Goal: Task Accomplishment & Management: Manage account settings

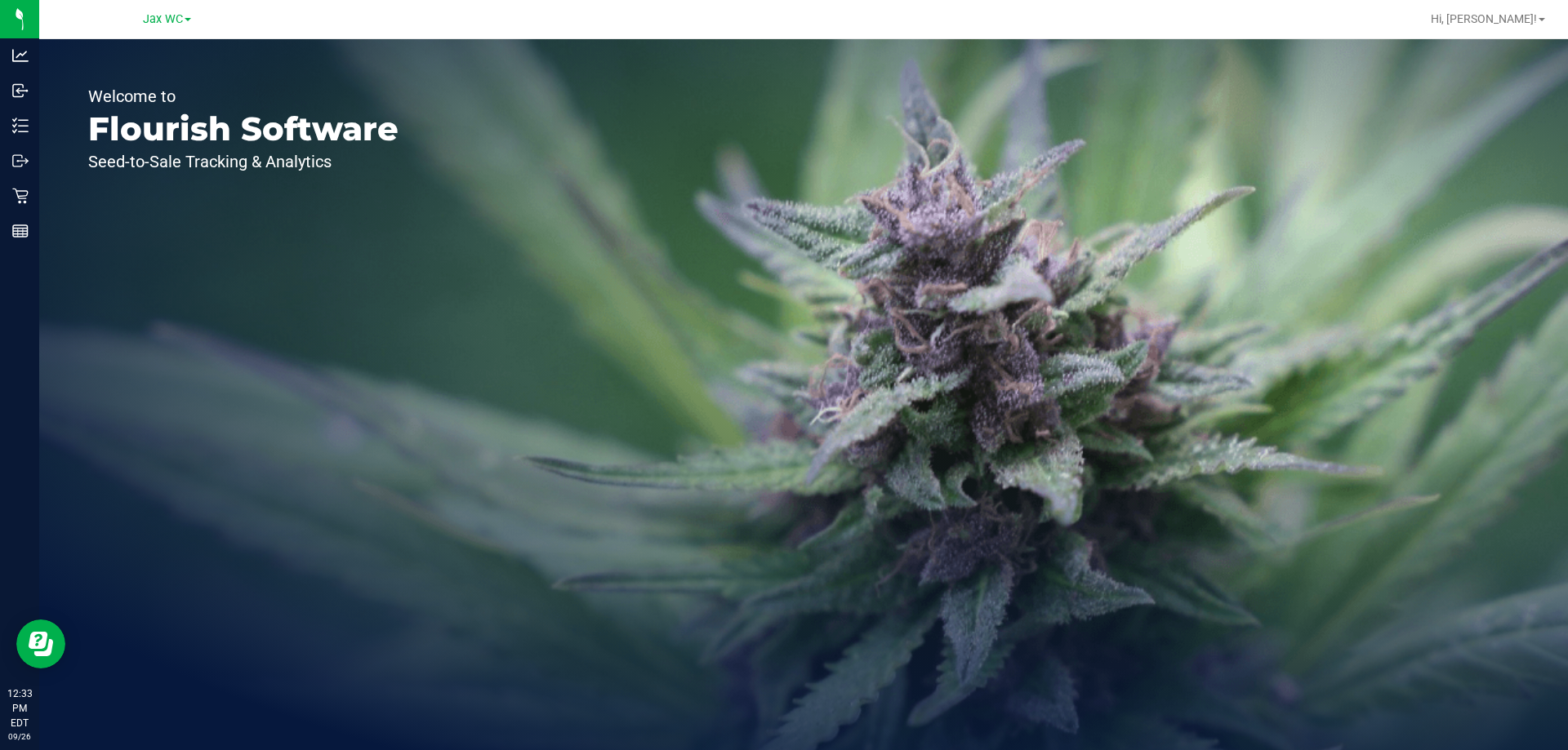
click at [166, 8] on div "Jax WC" at bounding box center [167, 19] width 238 height 25
click at [170, 18] on span "Jax WC" at bounding box center [162, 20] width 40 height 14
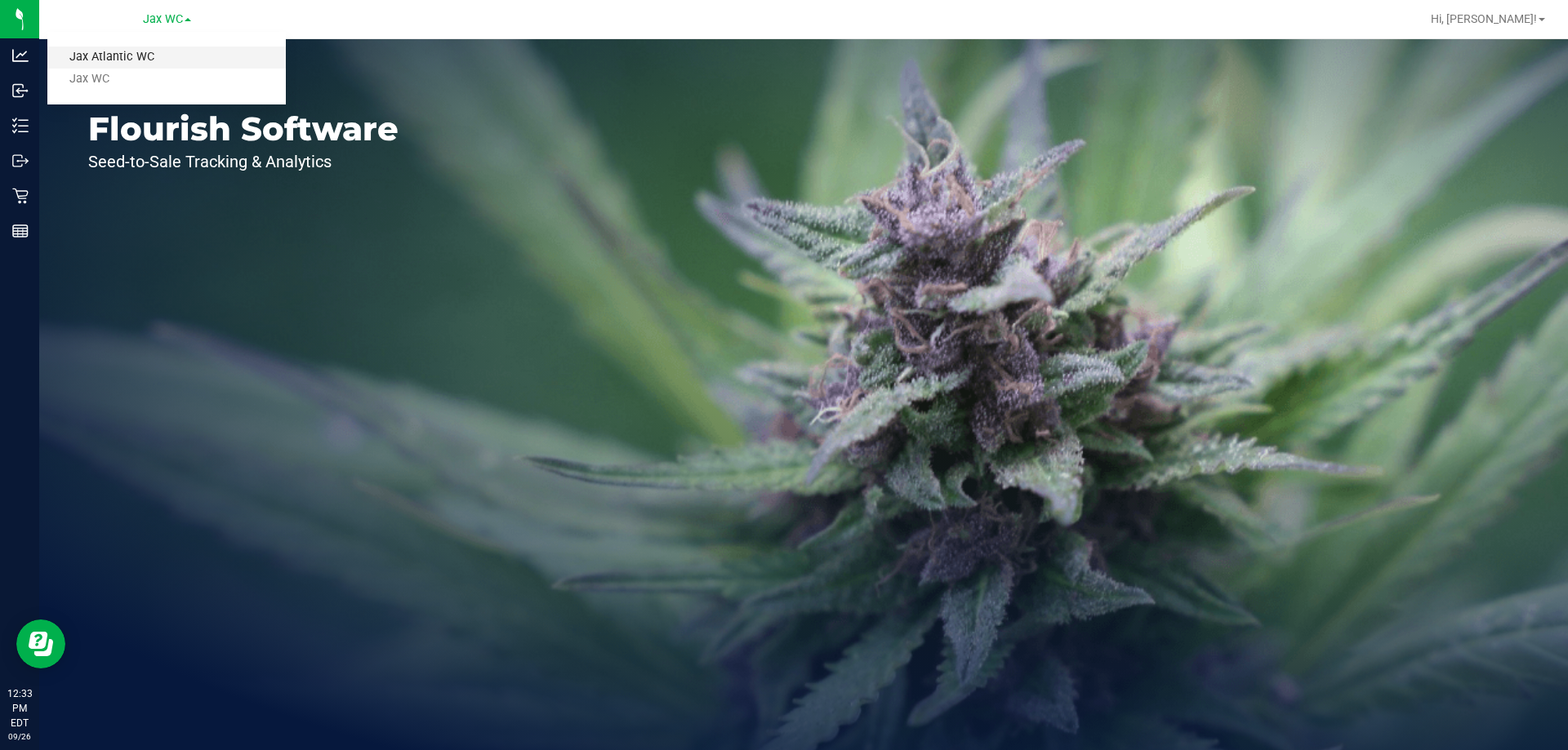
click at [163, 52] on link "Jax Atlantic WC" at bounding box center [167, 57] width 238 height 22
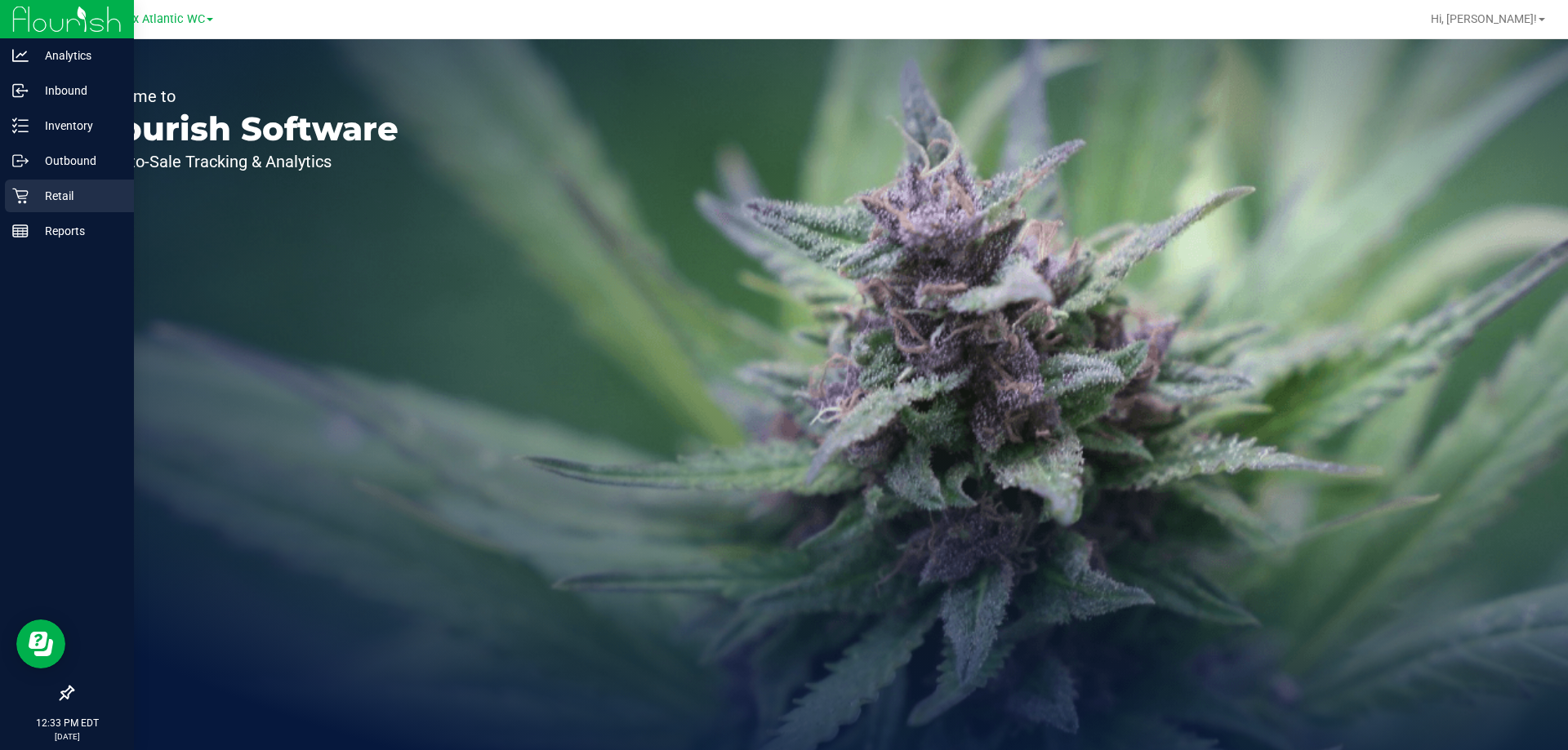
click at [82, 200] on p "Retail" at bounding box center [77, 196] width 98 height 20
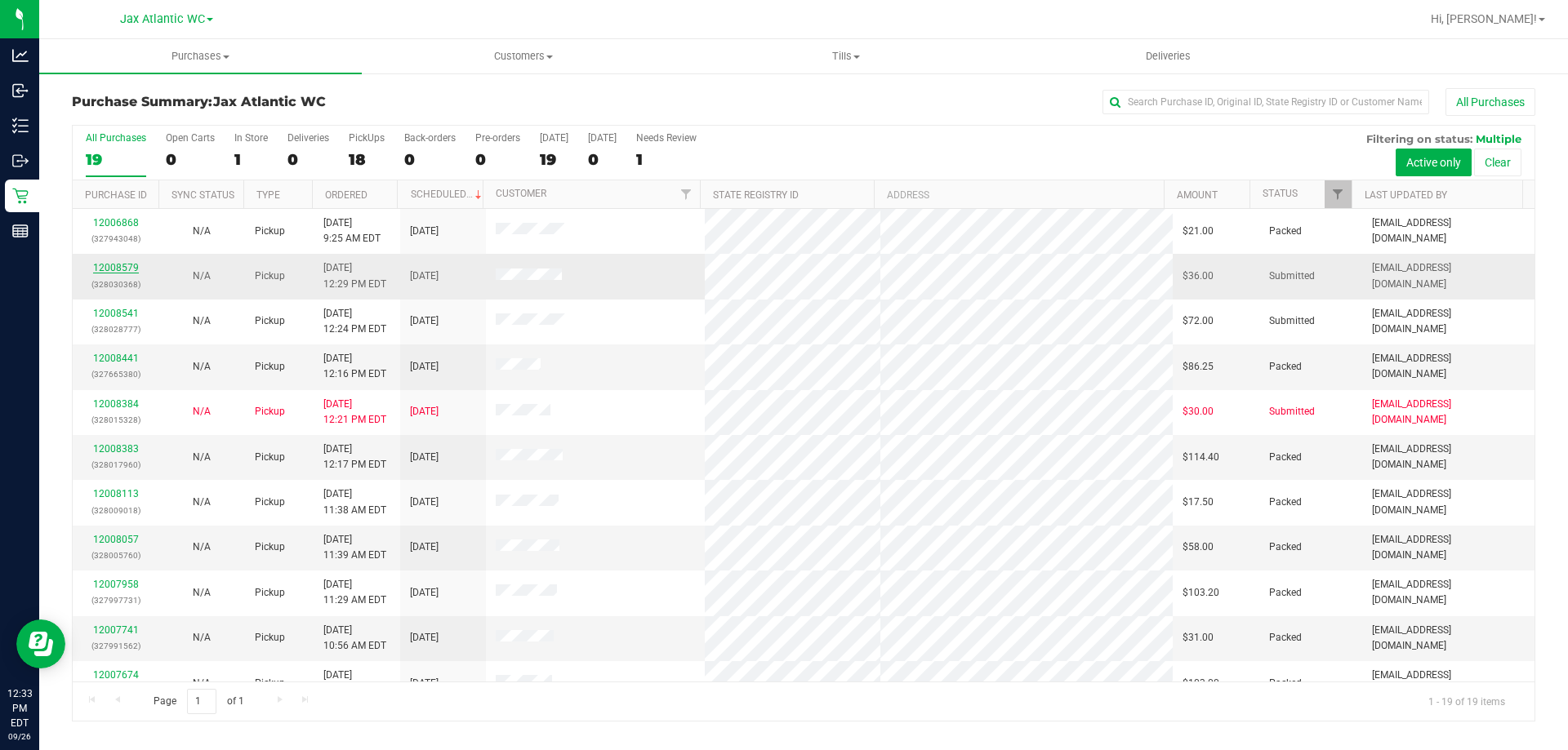
click at [122, 271] on link "12008579" at bounding box center [116, 268] width 46 height 12
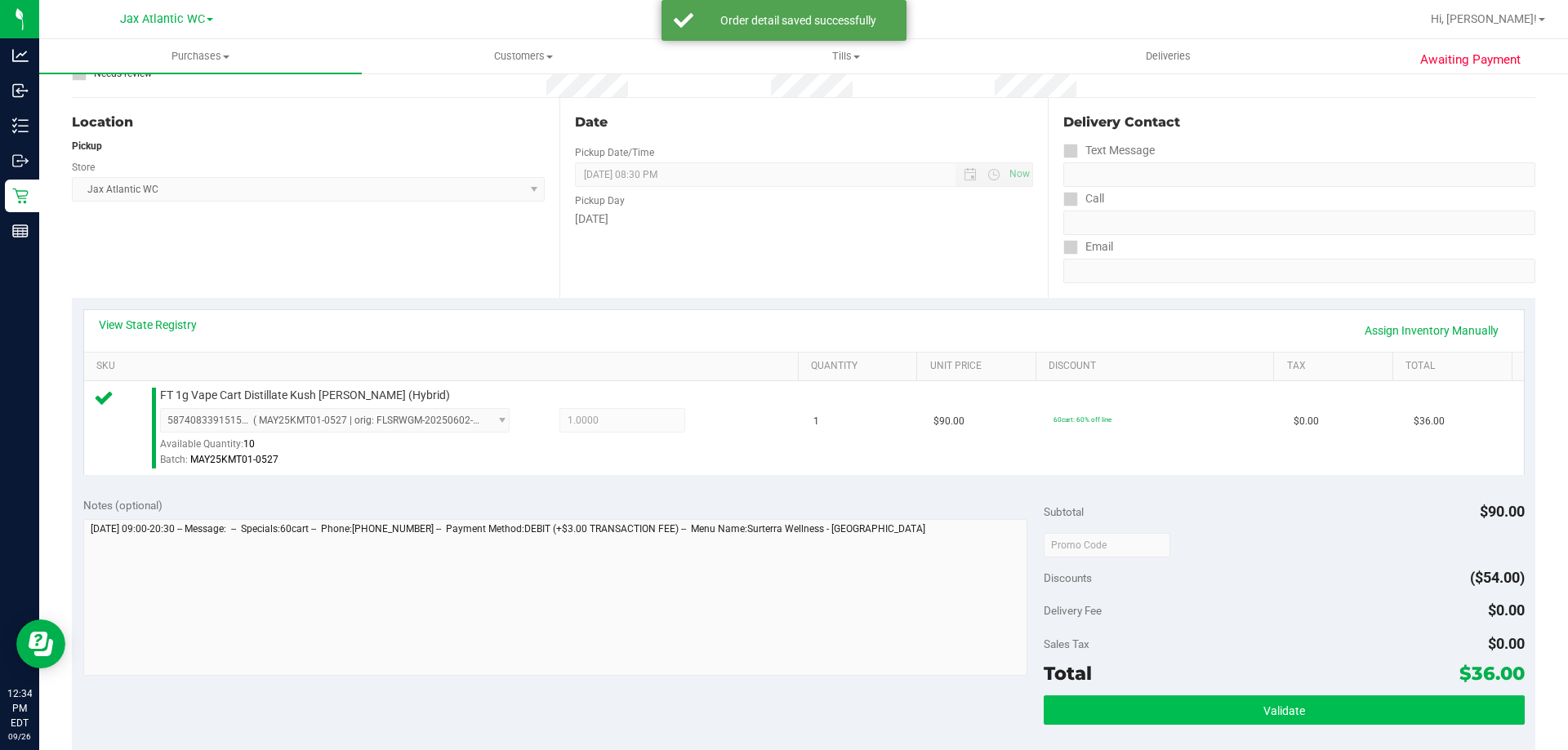
scroll to position [327, 0]
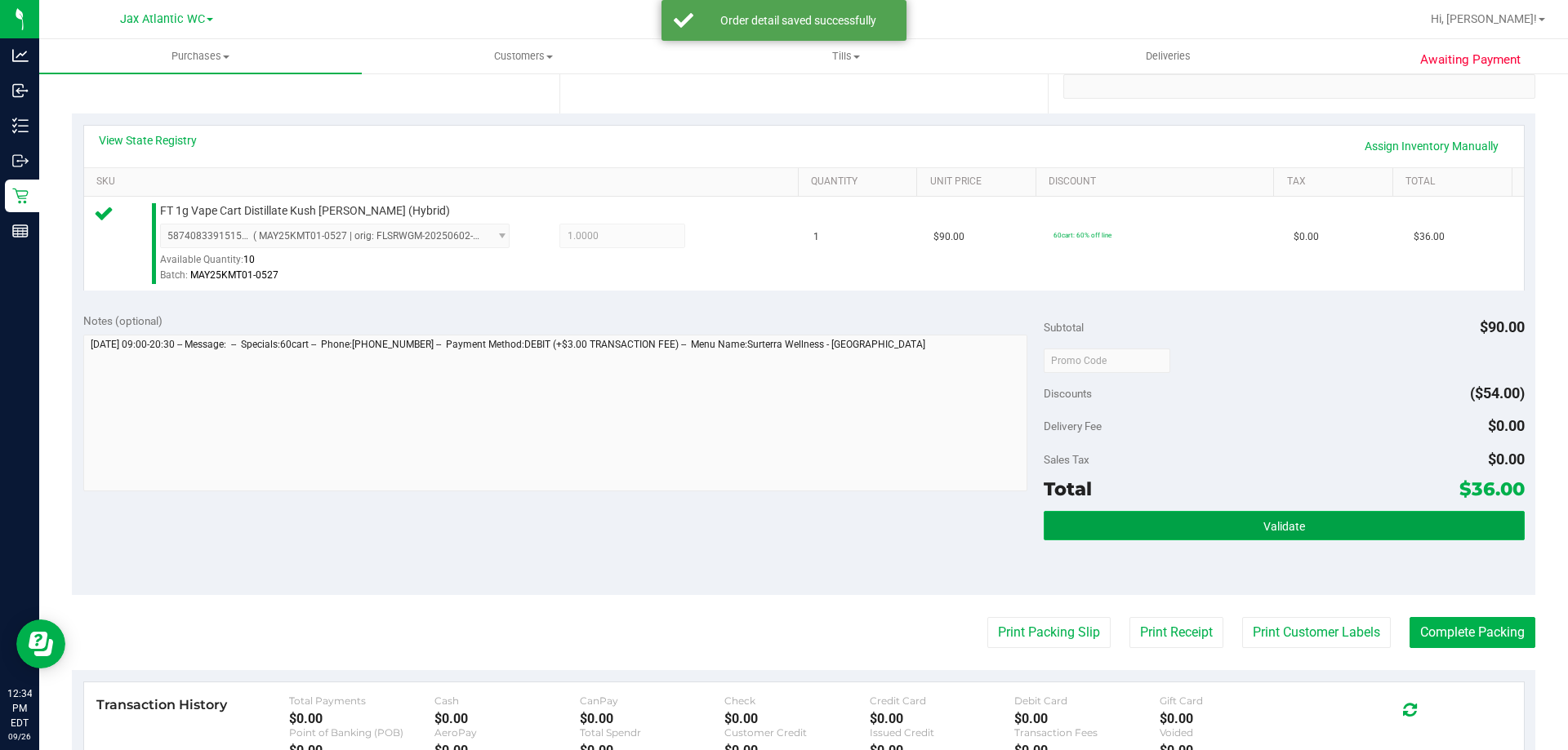
click at [1197, 529] on button "Validate" at bounding box center [1284, 525] width 480 height 30
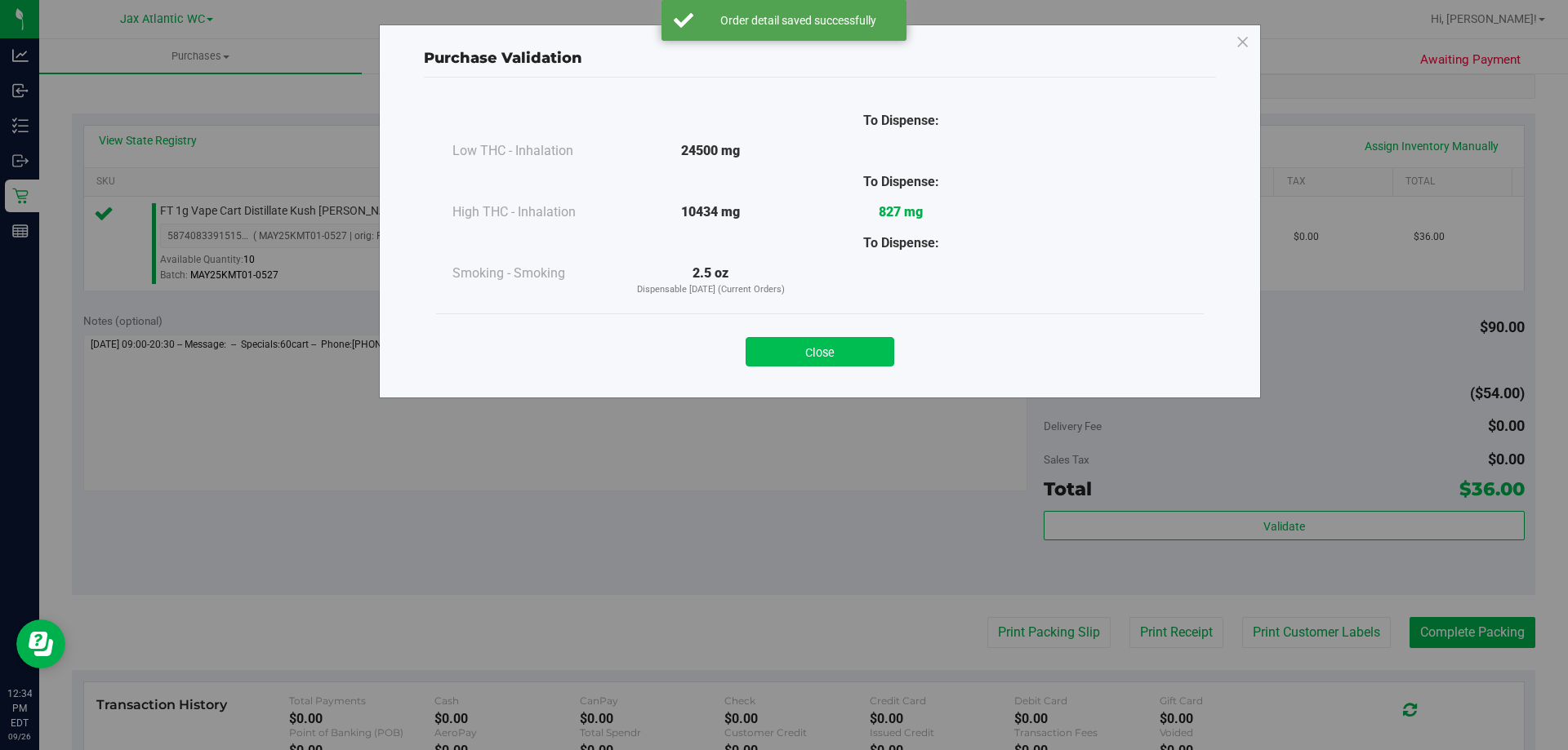
click at [806, 355] on button "Close" at bounding box center [820, 351] width 149 height 30
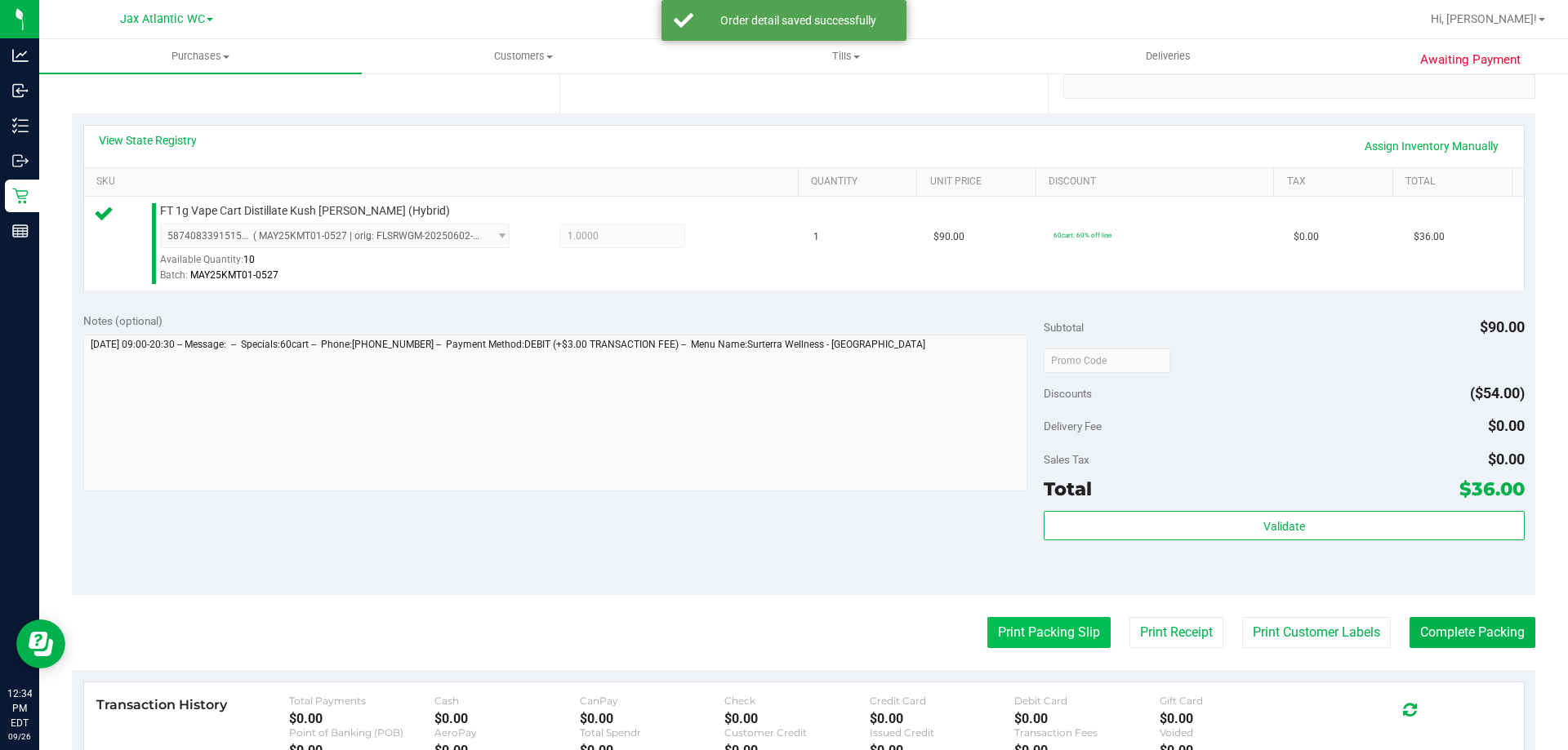
click at [1045, 635] on button "Print Packing Slip" at bounding box center [1049, 633] width 124 height 31
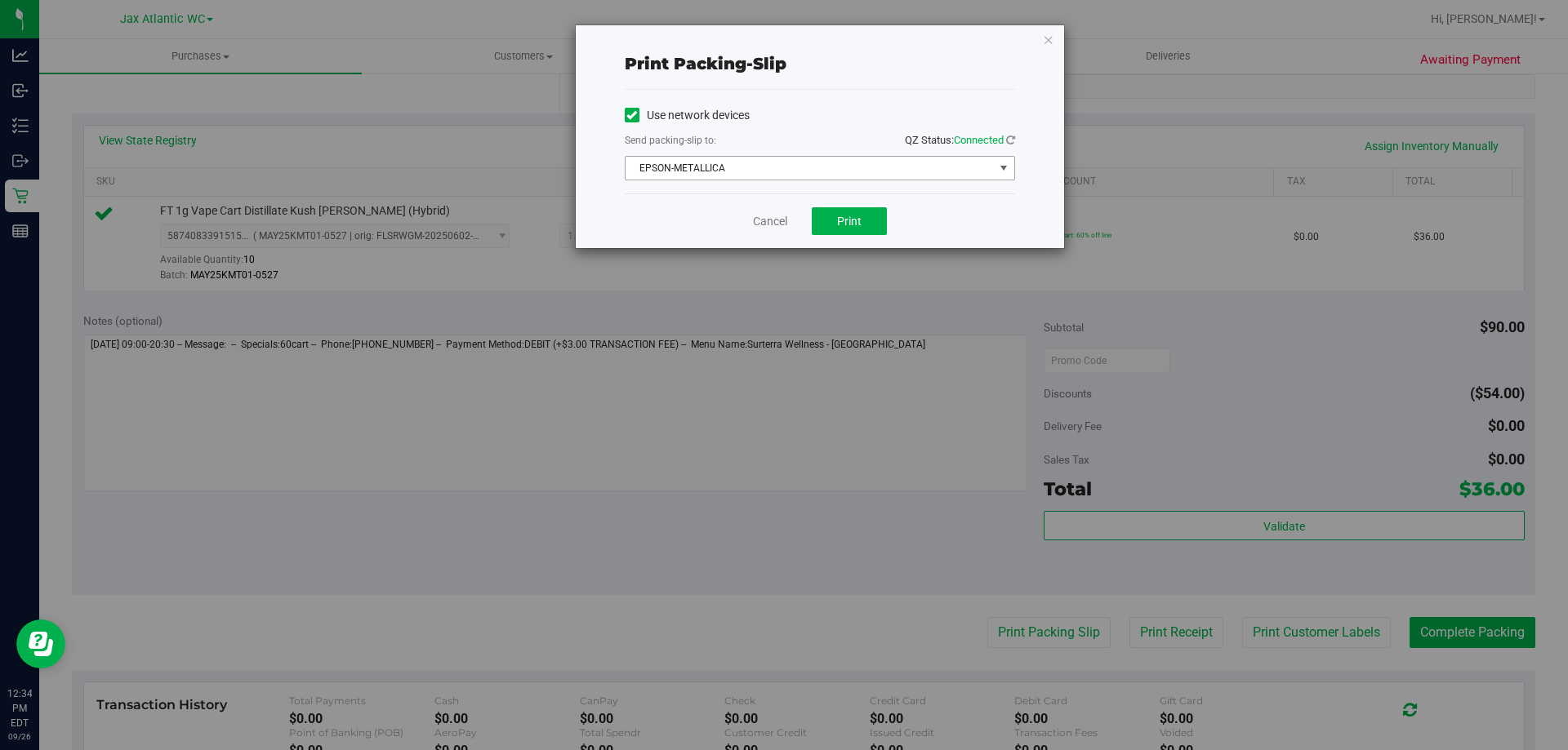
click at [759, 170] on span "EPSON-METALLICA" at bounding box center [809, 168] width 368 height 23
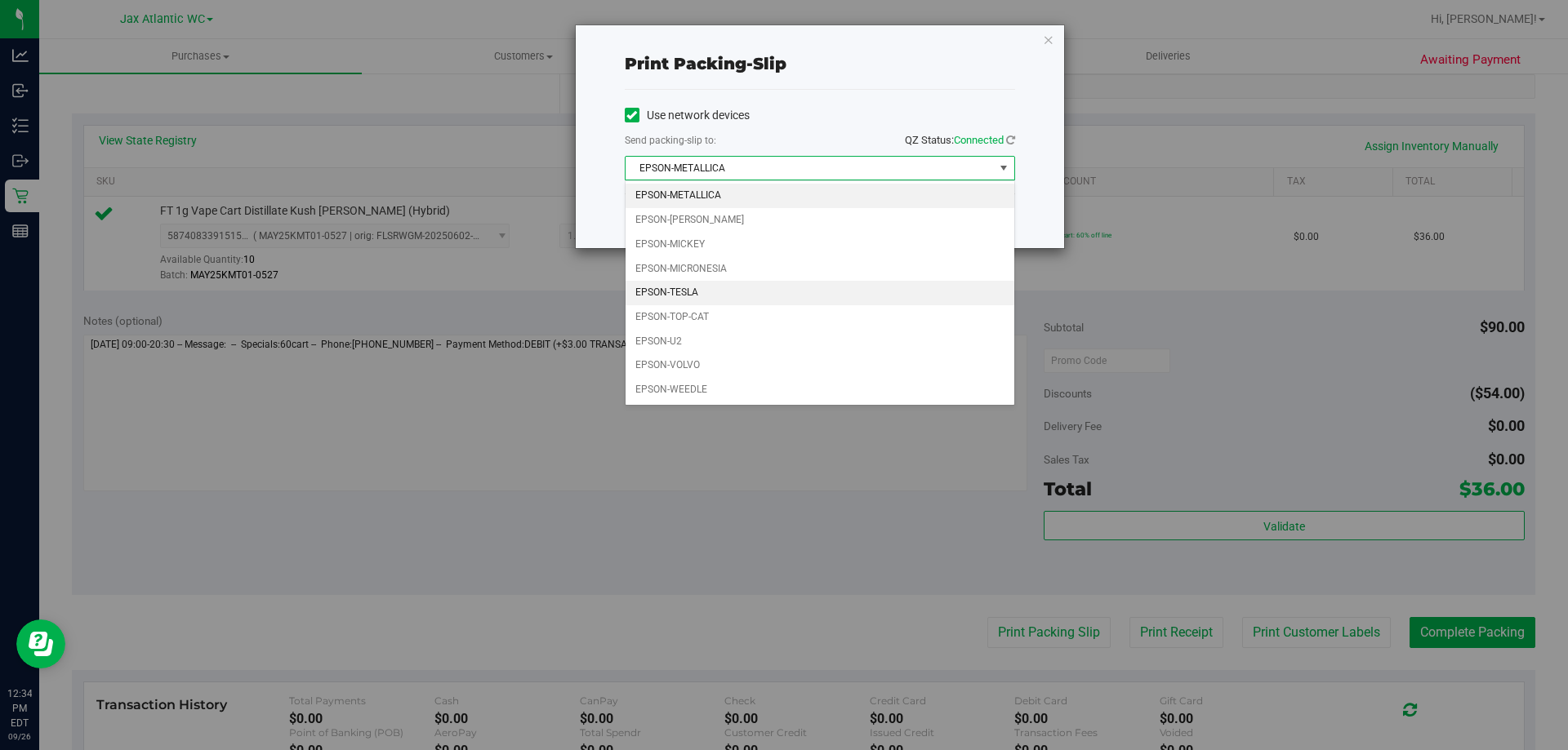
click at [717, 297] on li "EPSON-TESLA" at bounding box center [820, 292] width 389 height 24
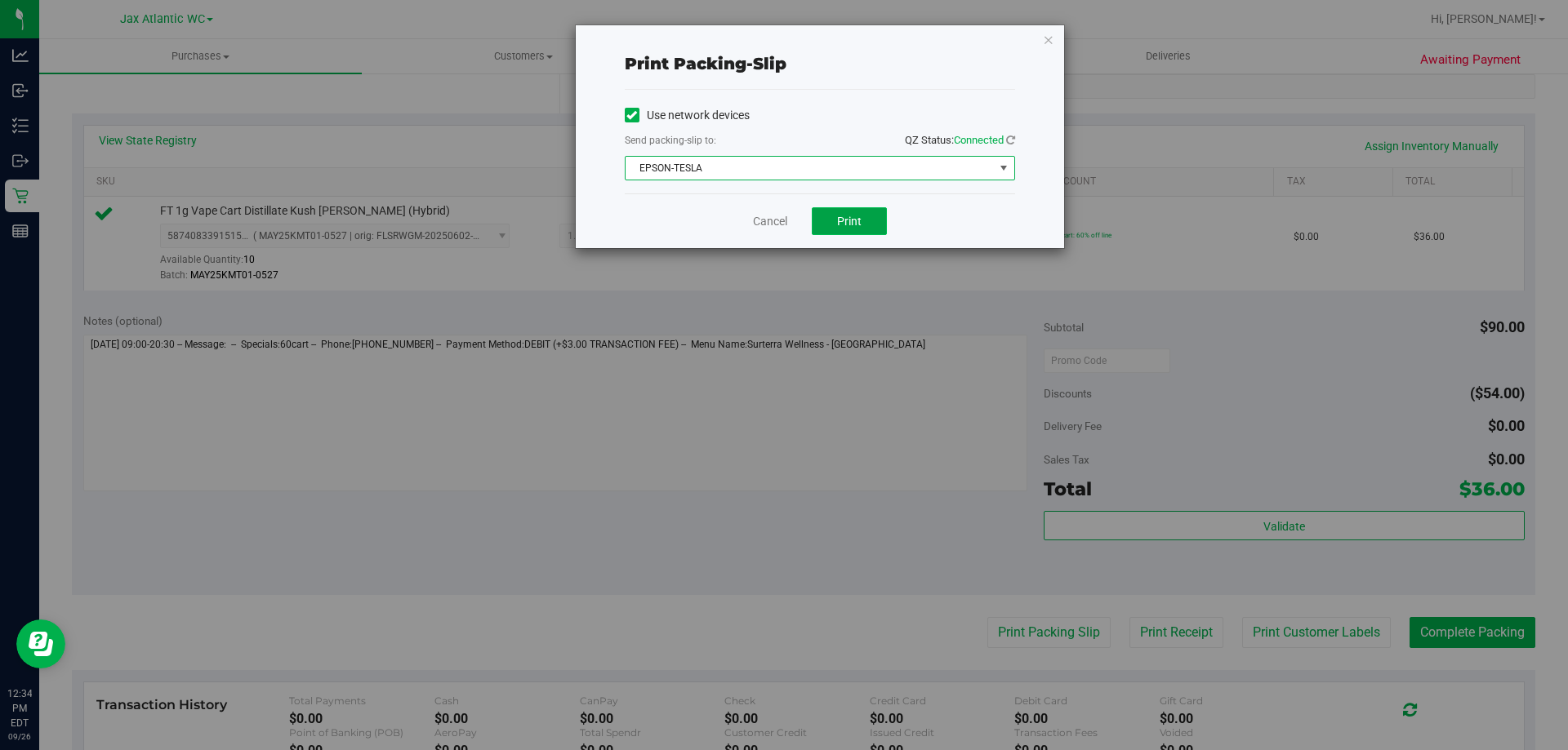
click at [824, 231] on button "Print" at bounding box center [849, 220] width 75 height 28
drag, startPoint x: 786, startPoint y: 211, endPoint x: 771, endPoint y: 221, distance: 18.0
click at [785, 212] on div "Cancel Print" at bounding box center [820, 220] width 391 height 55
click at [771, 221] on link "Cancel" at bounding box center [770, 221] width 34 height 17
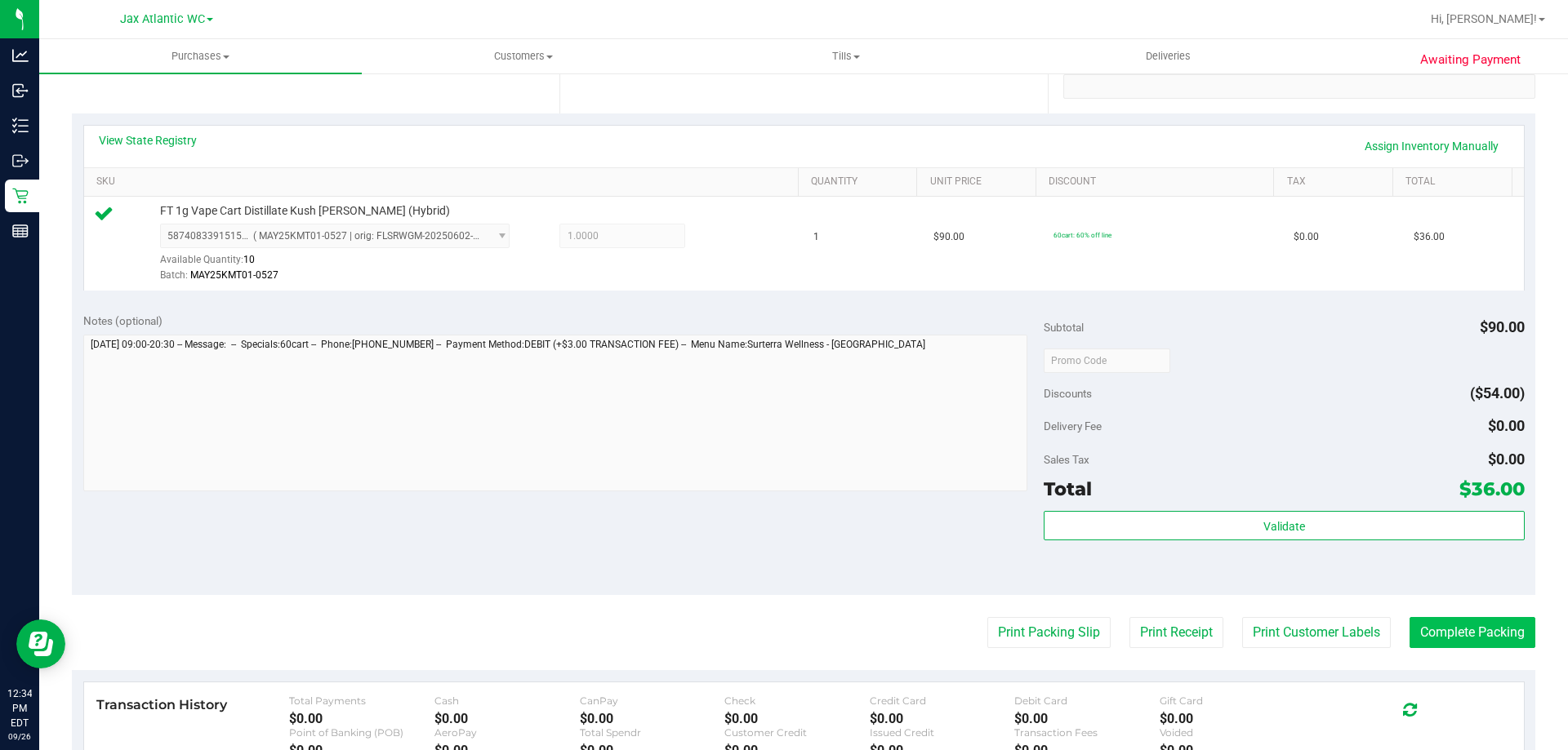
click at [1465, 653] on purchase-details "Back Edit Purchase Cancel Purchase View Profile # 12008579 BioTrack ID: - Submi…" at bounding box center [803, 368] width 1463 height 1214
click at [1462, 642] on button "Complete Packing" at bounding box center [1472, 633] width 125 height 31
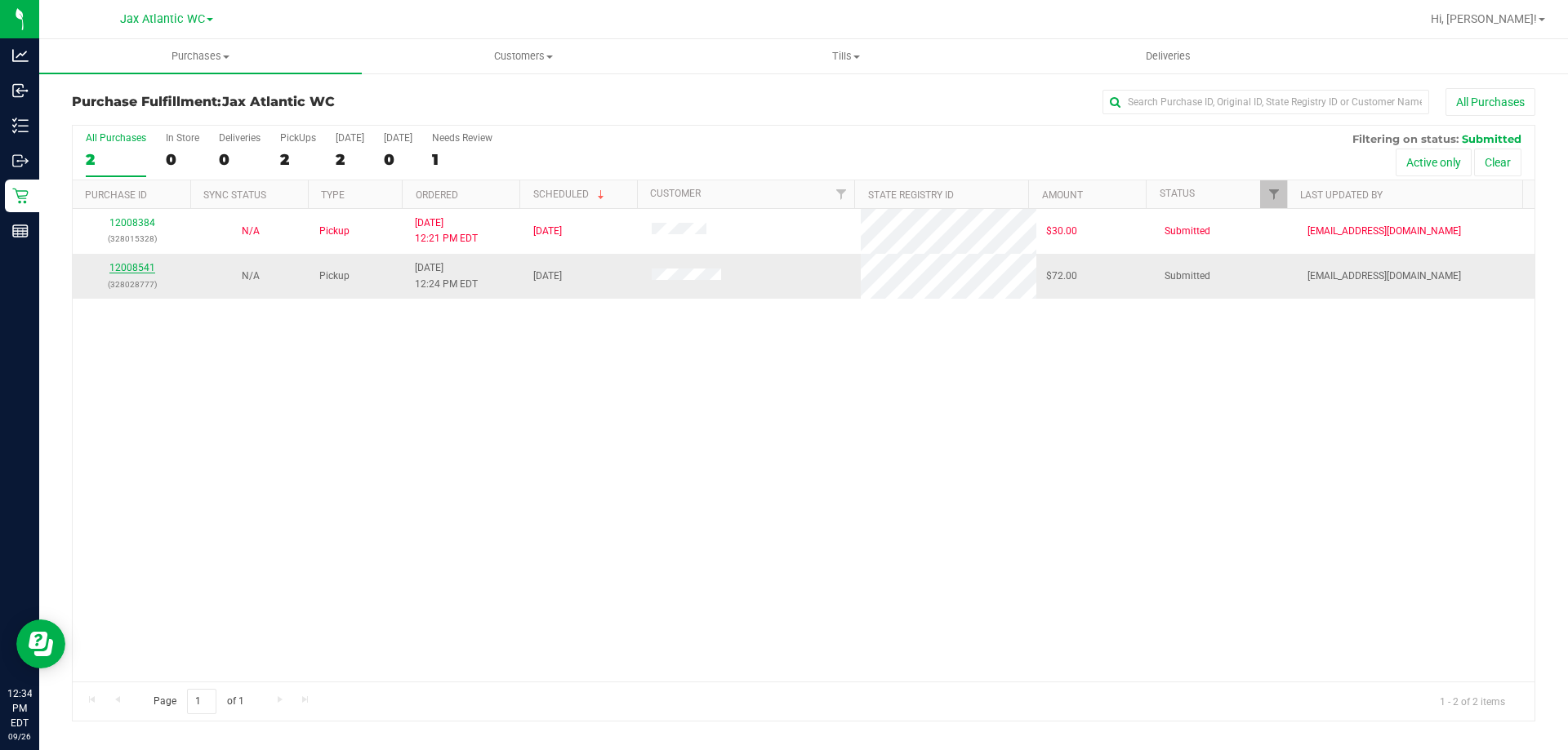
click at [143, 270] on link "12008541" at bounding box center [132, 268] width 46 height 12
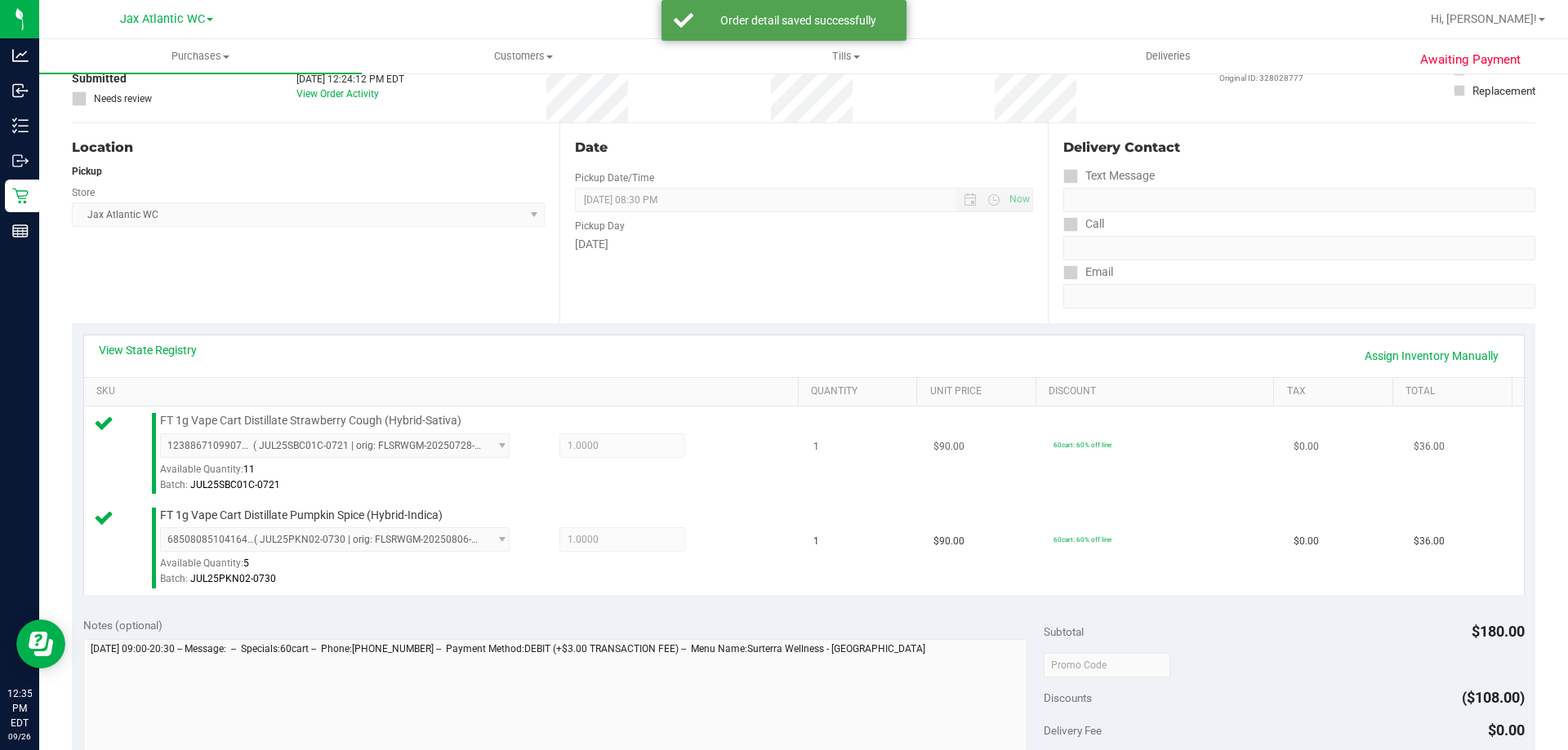
scroll to position [245, 0]
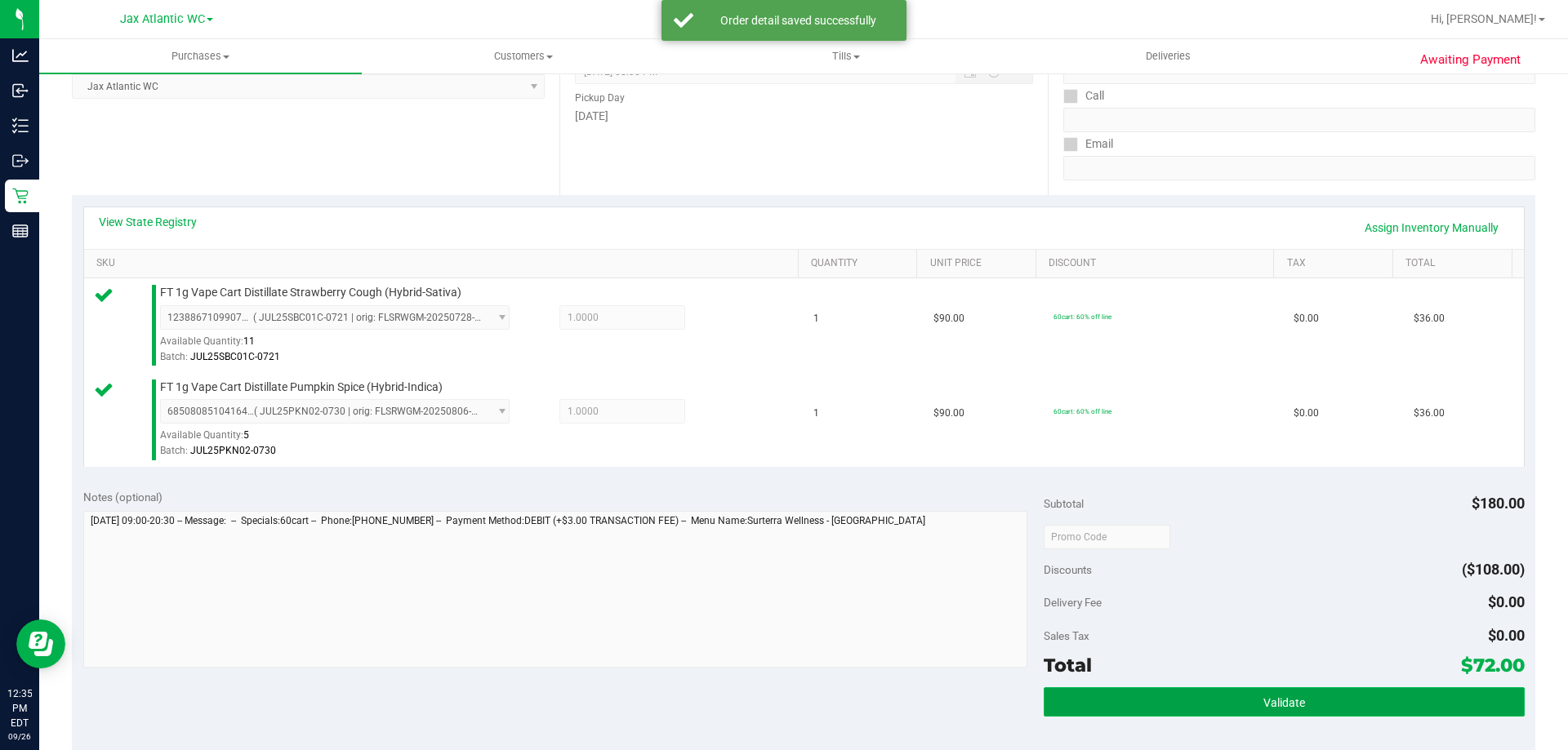
click at [1263, 704] on span "Validate" at bounding box center [1284, 703] width 41 height 13
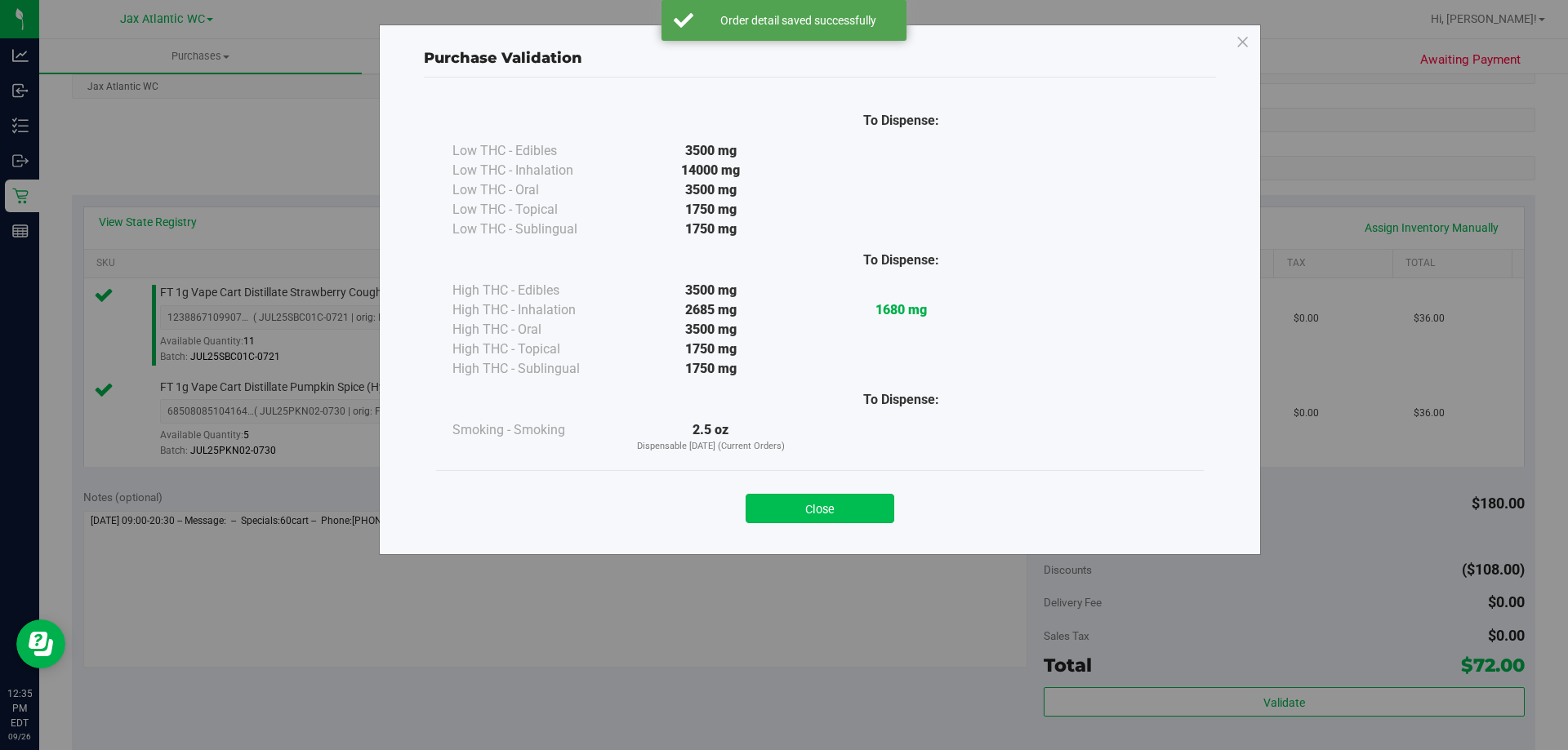
click at [842, 497] on button "Close" at bounding box center [820, 508] width 149 height 30
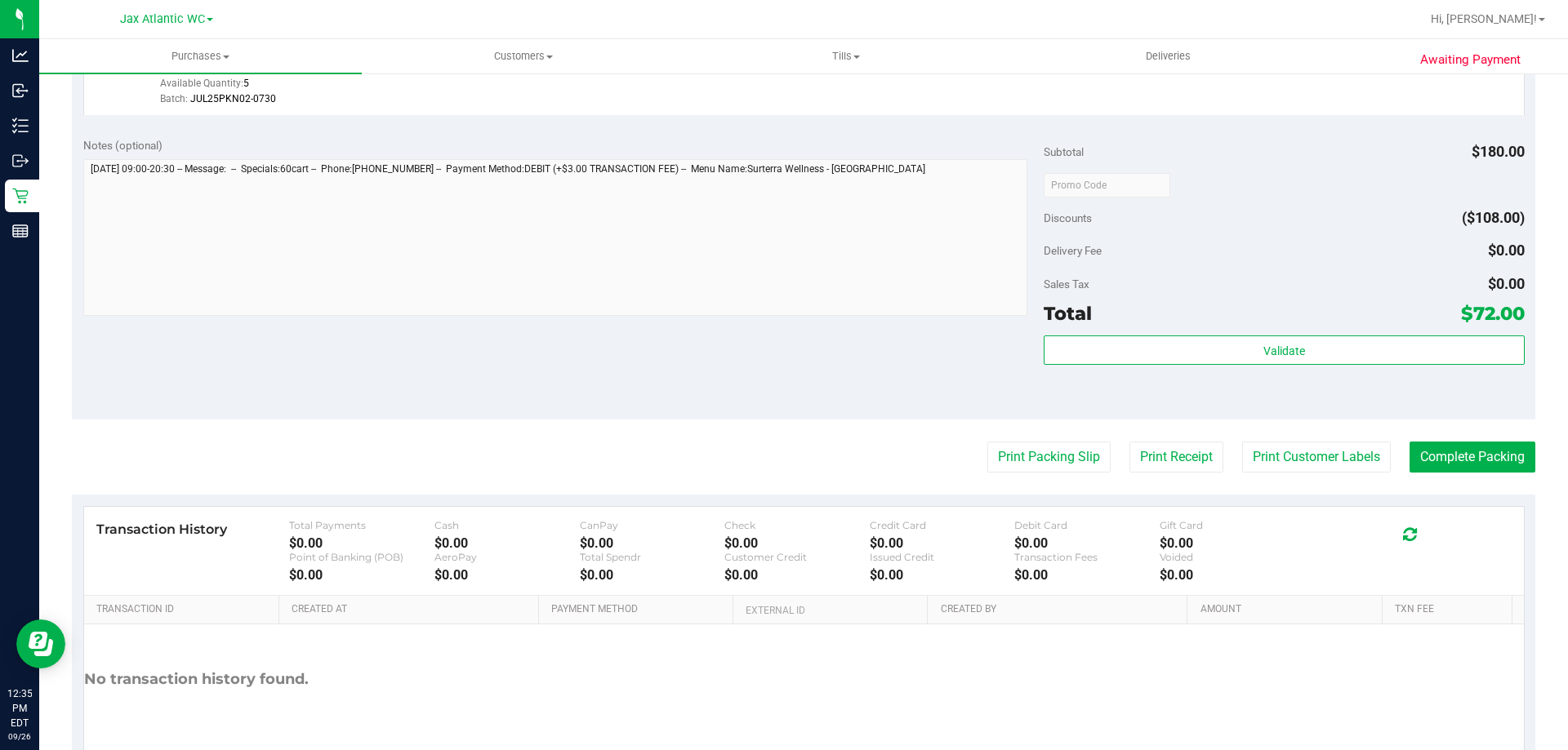
scroll to position [679, 0]
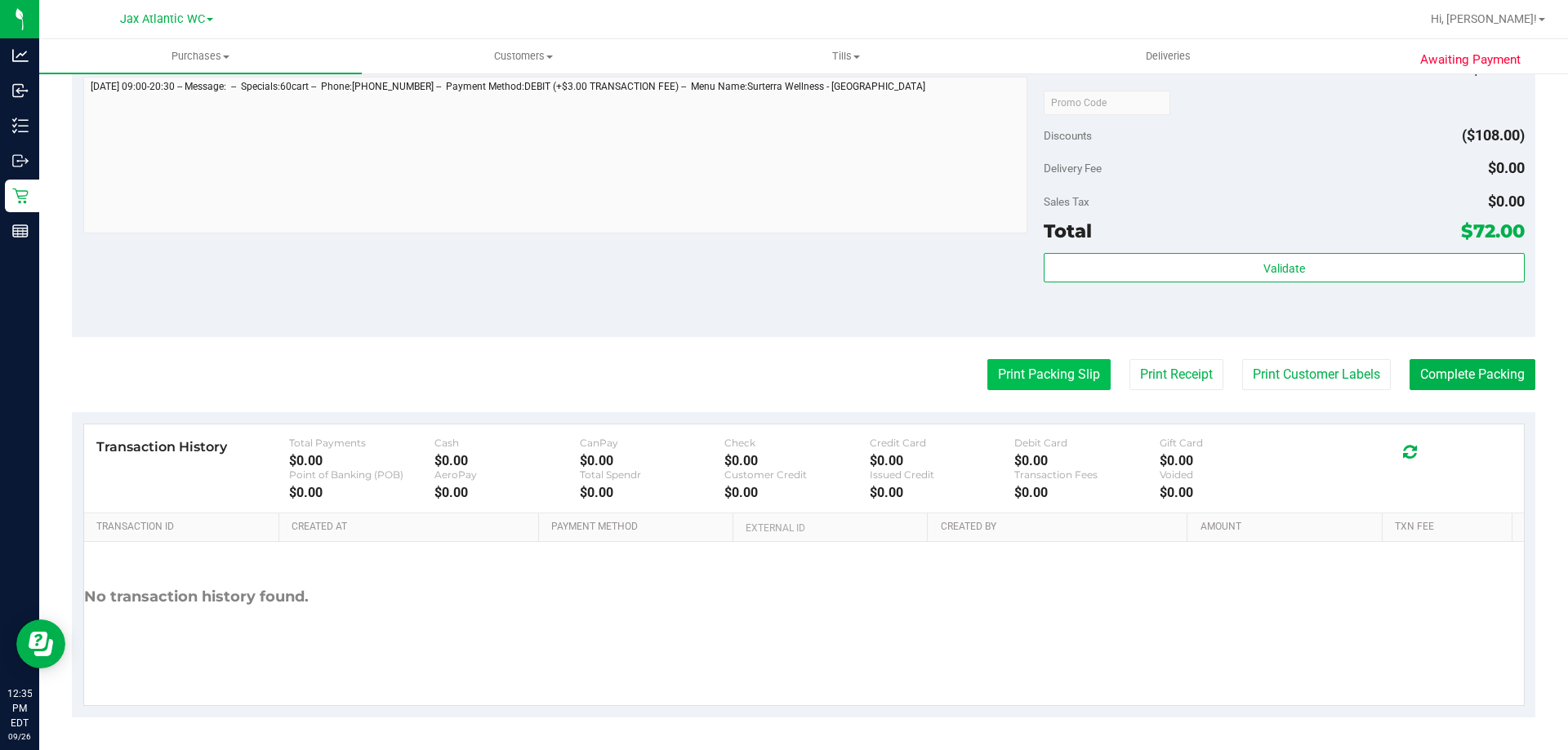
click at [1033, 364] on button "Print Packing Slip" at bounding box center [1049, 375] width 124 height 31
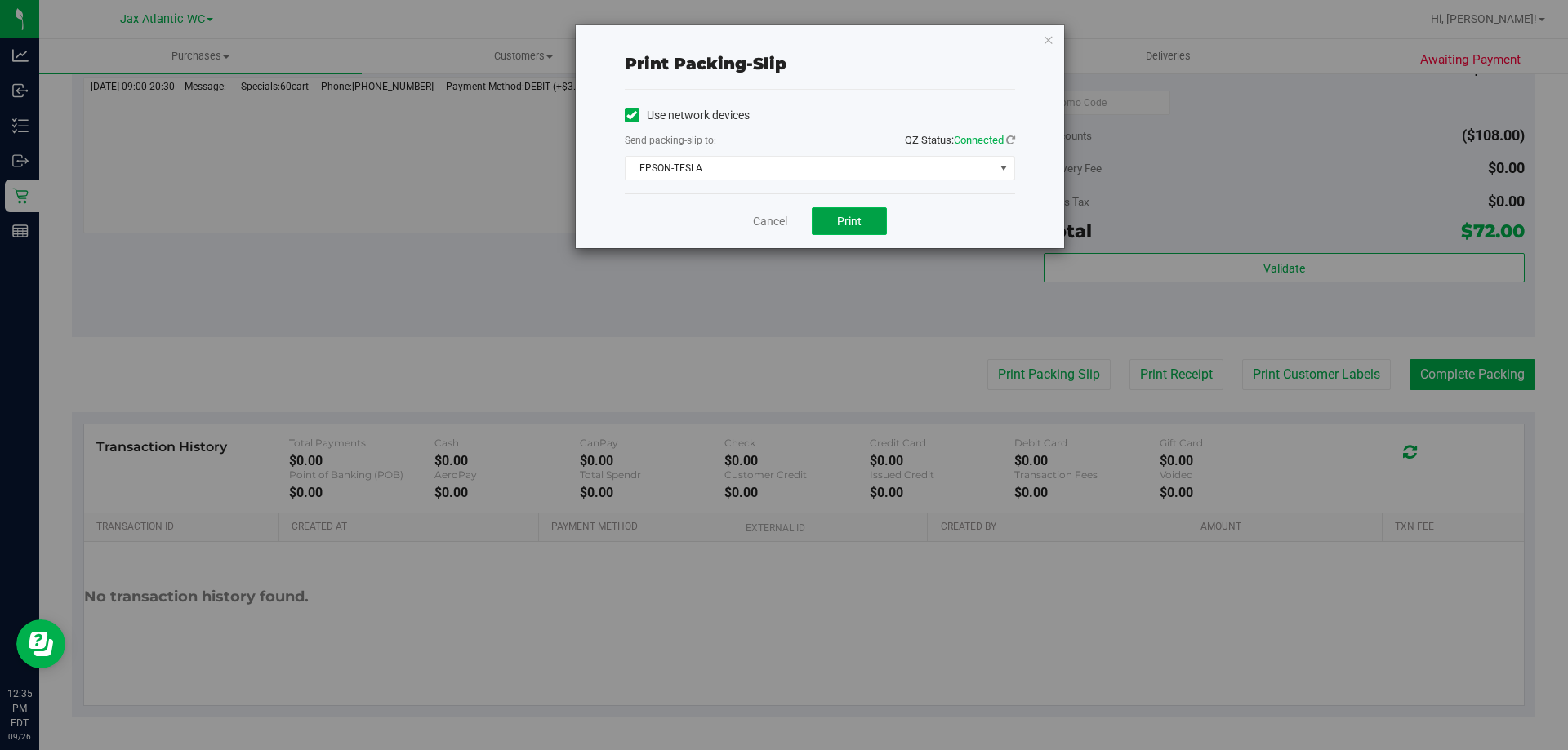
click at [875, 219] on button "Print" at bounding box center [849, 220] width 75 height 28
click at [769, 217] on link "Cancel" at bounding box center [770, 221] width 34 height 17
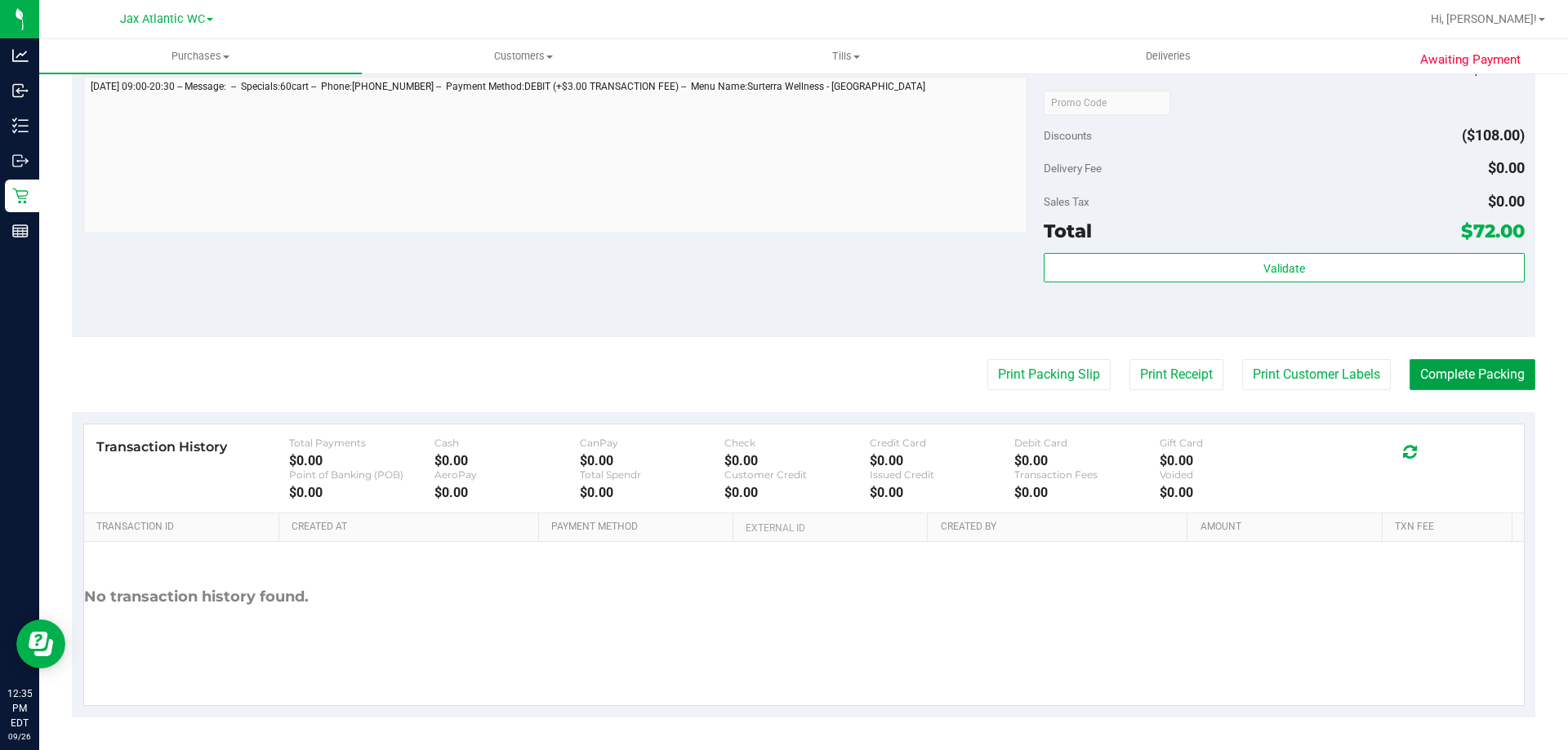
click at [1502, 373] on button "Complete Packing" at bounding box center [1472, 375] width 125 height 31
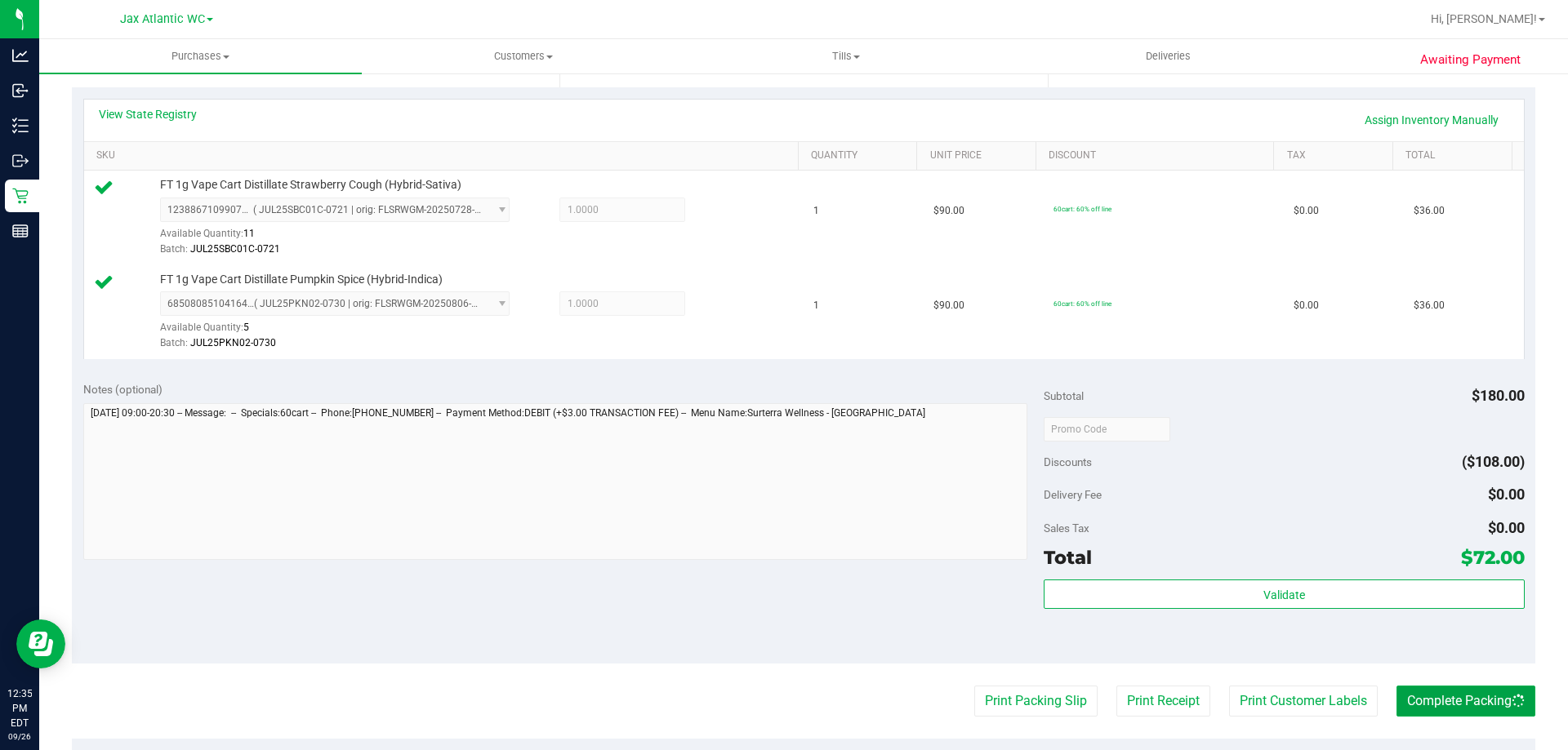
scroll to position [108, 0]
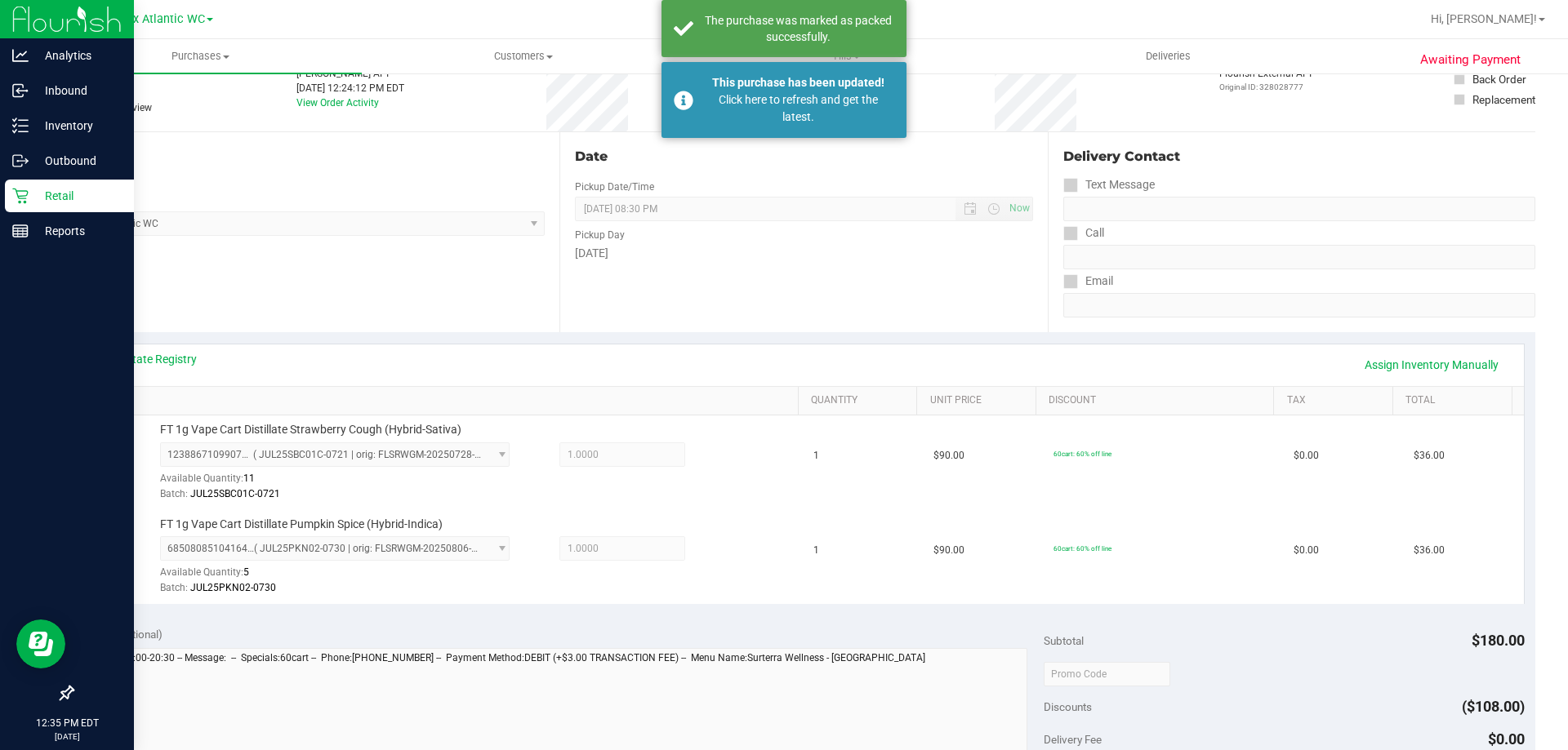
click at [30, 195] on p "Retail" at bounding box center [77, 196] width 98 height 20
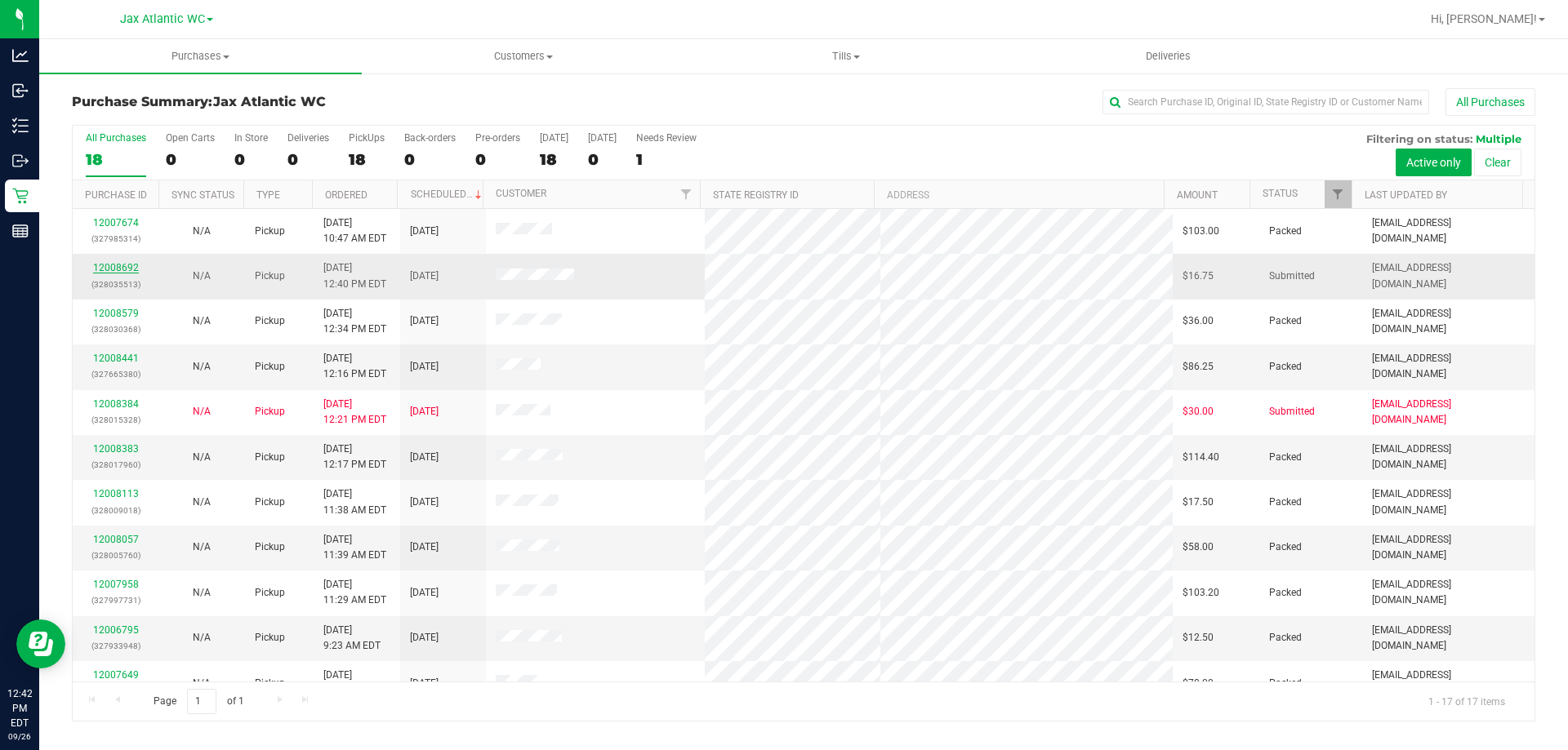
click at [117, 268] on link "12008692" at bounding box center [116, 268] width 46 height 12
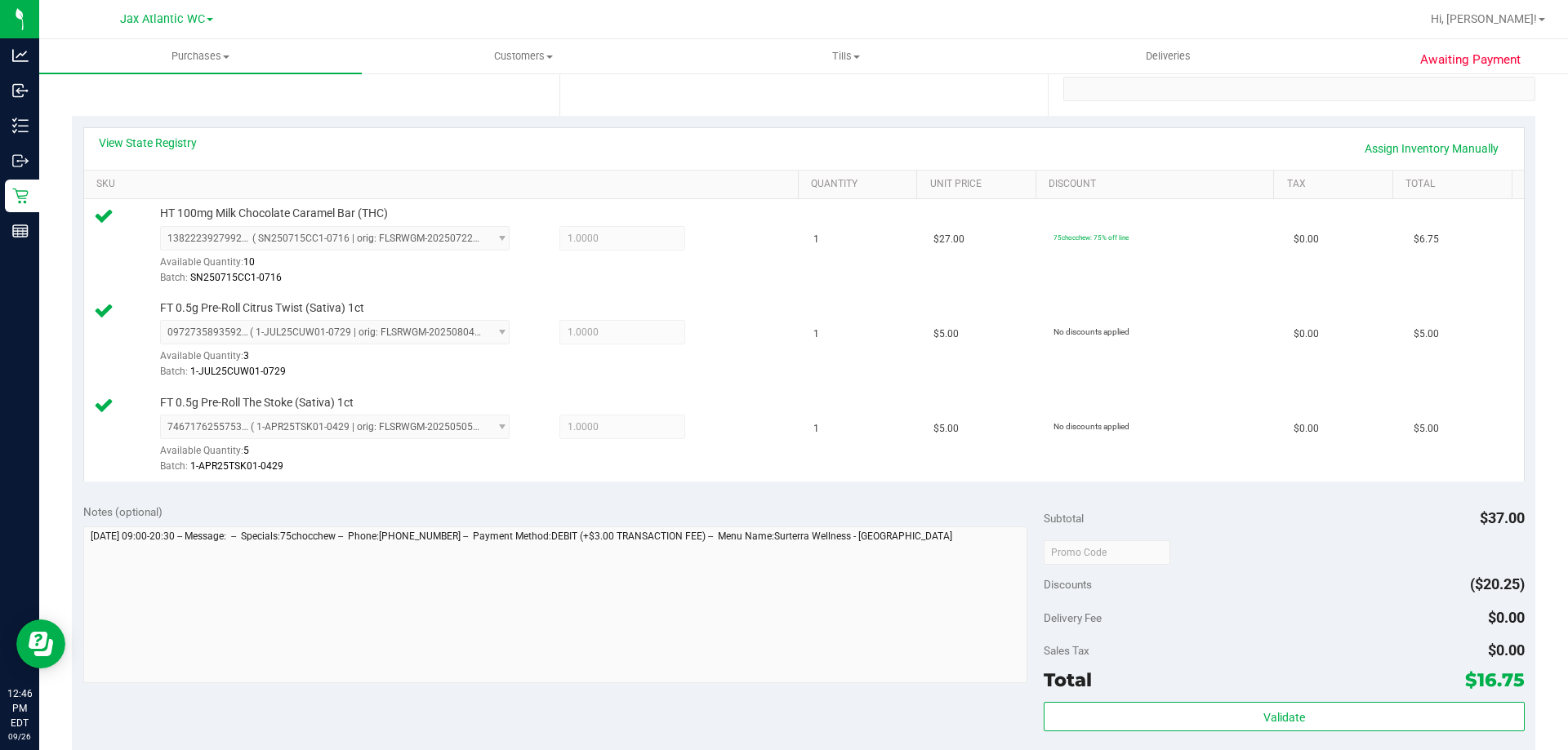
scroll to position [327, 0]
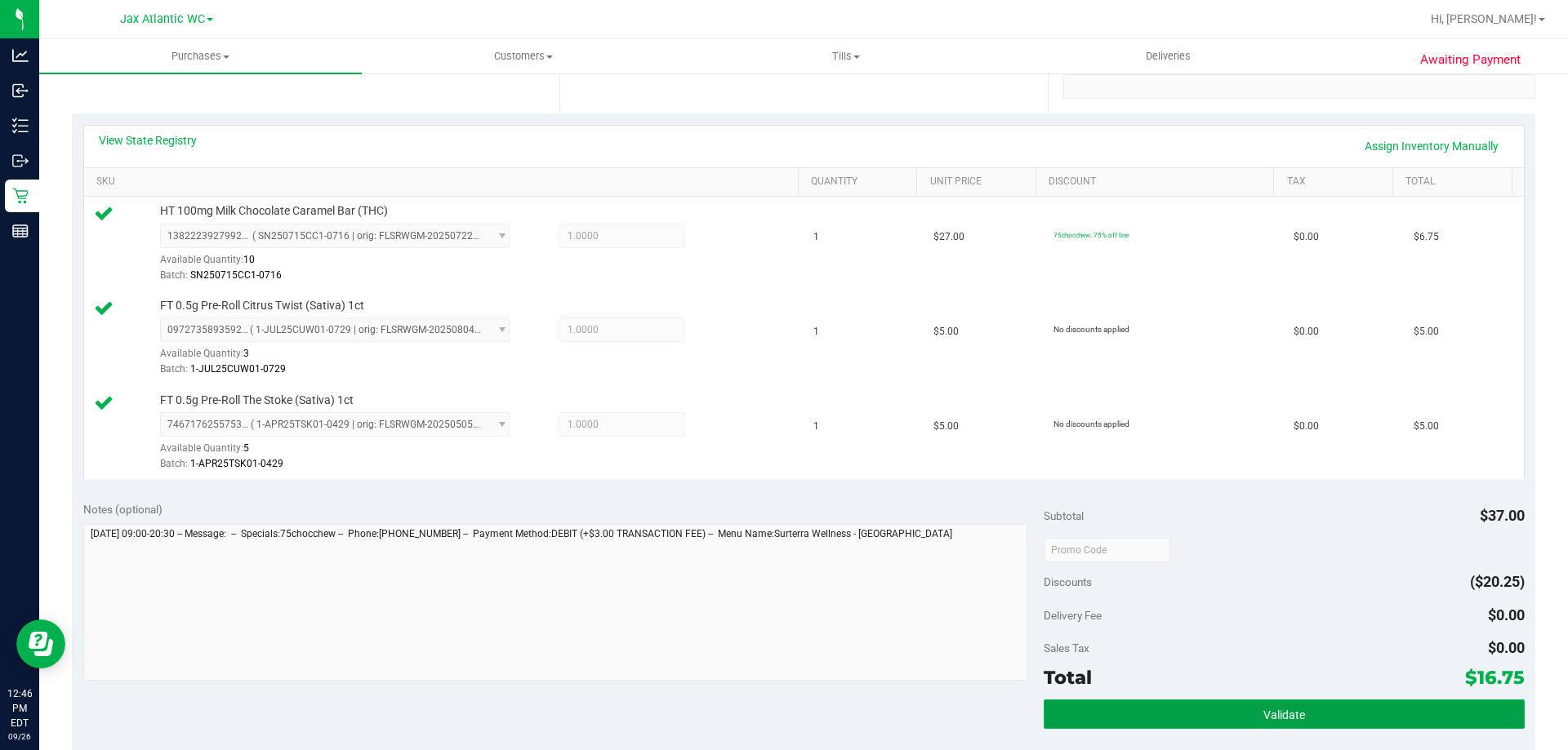
click at [1290, 724] on button "Validate" at bounding box center [1284, 714] width 480 height 30
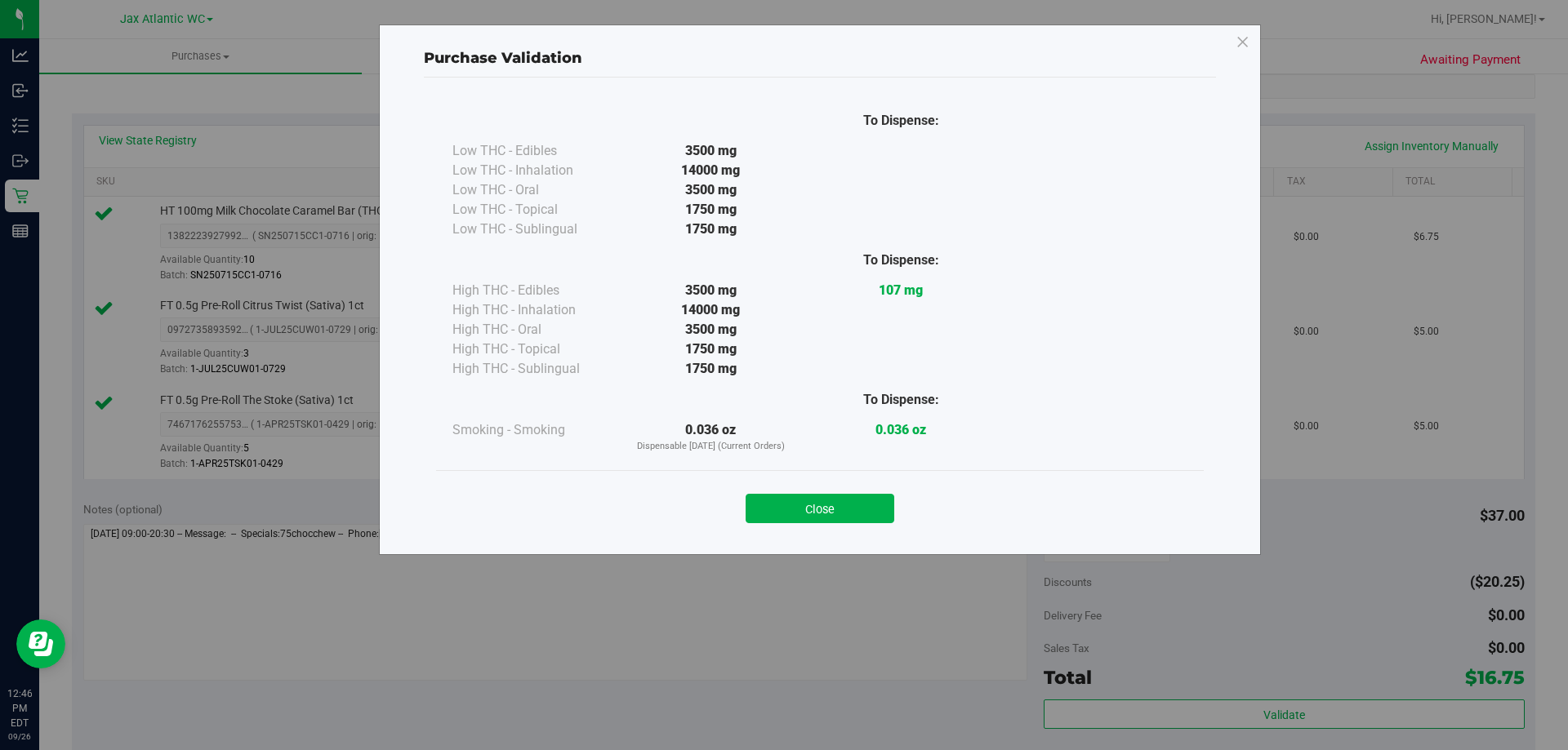
click at [799, 511] on button "Close" at bounding box center [820, 508] width 149 height 30
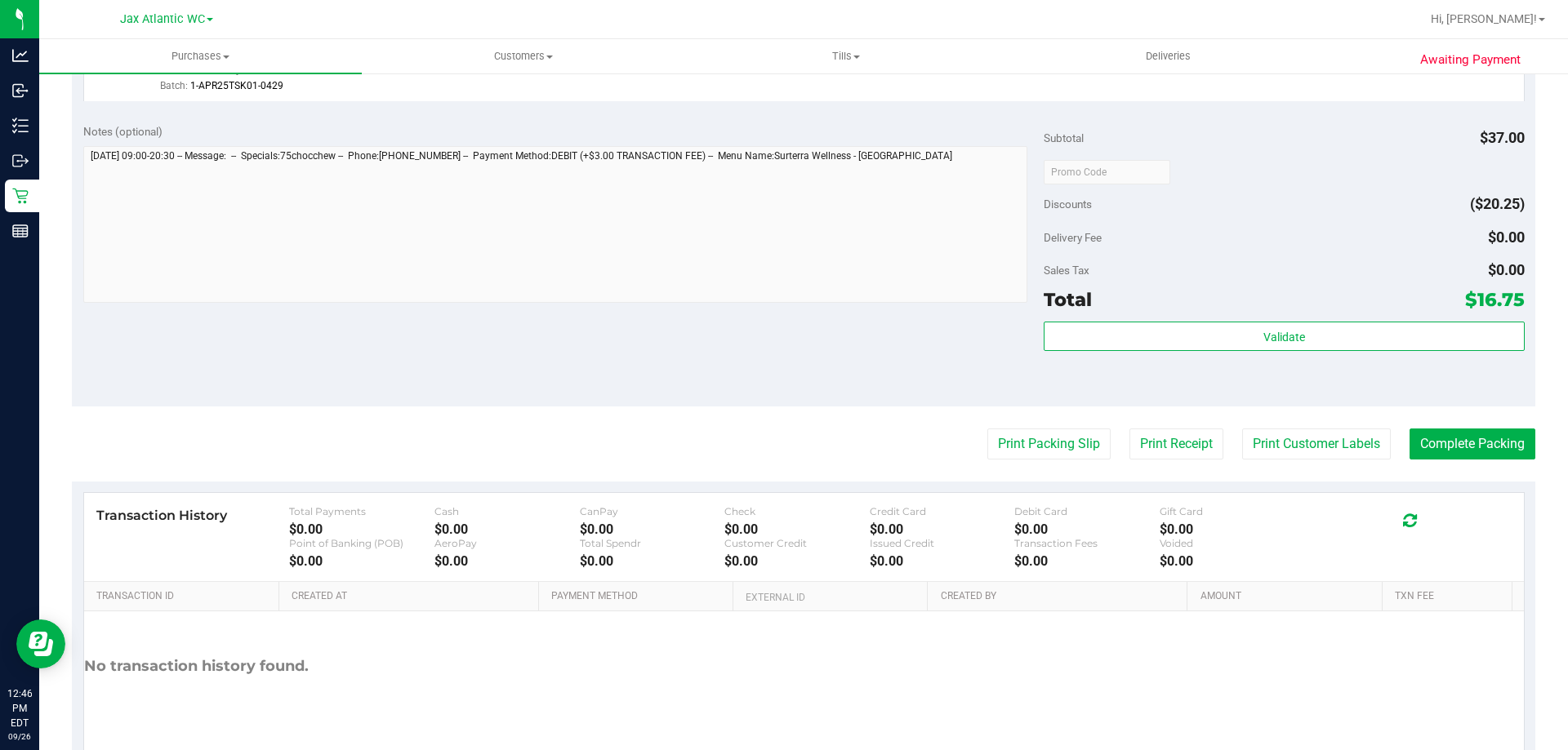
scroll to position [735, 0]
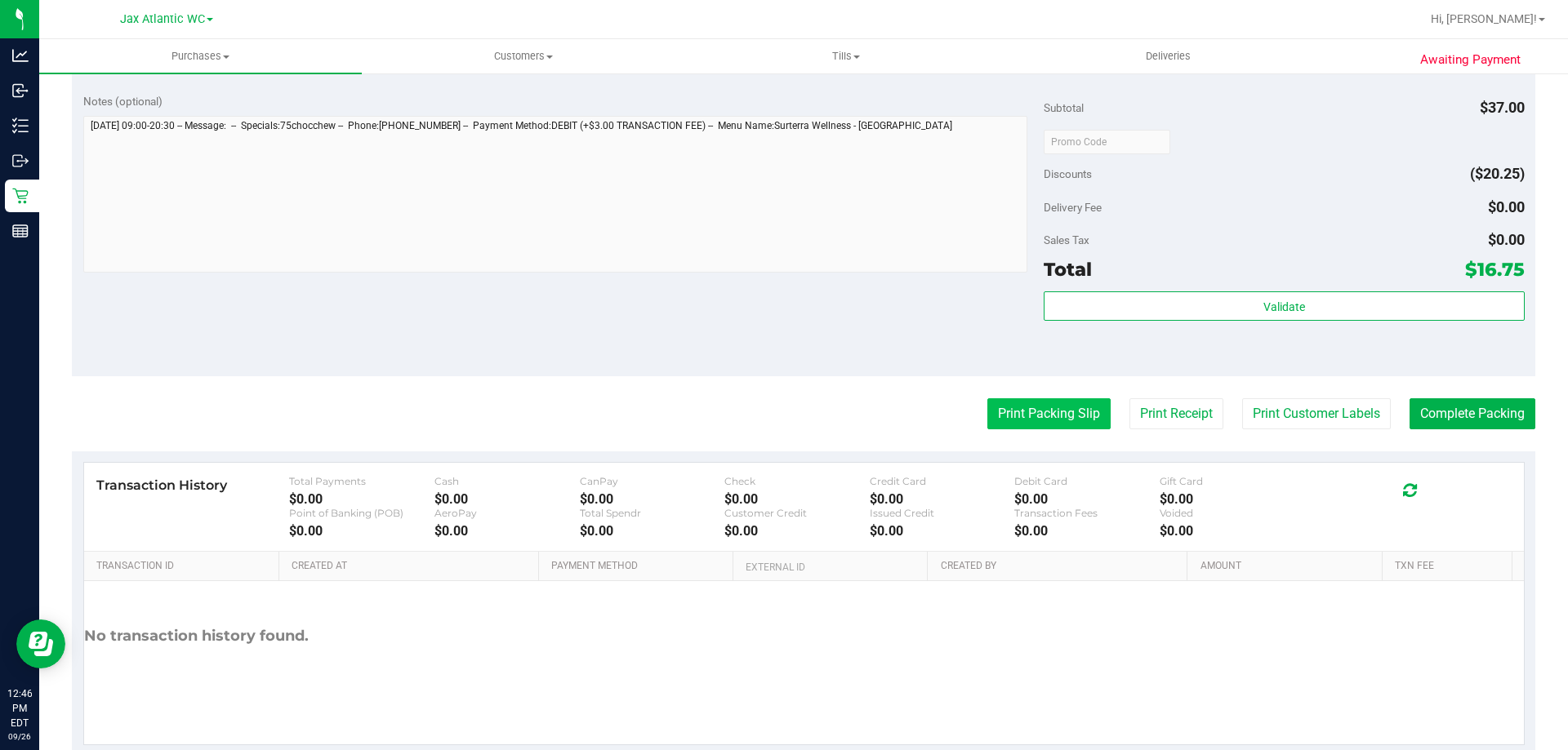
click at [1027, 419] on button "Print Packing Slip" at bounding box center [1049, 414] width 124 height 31
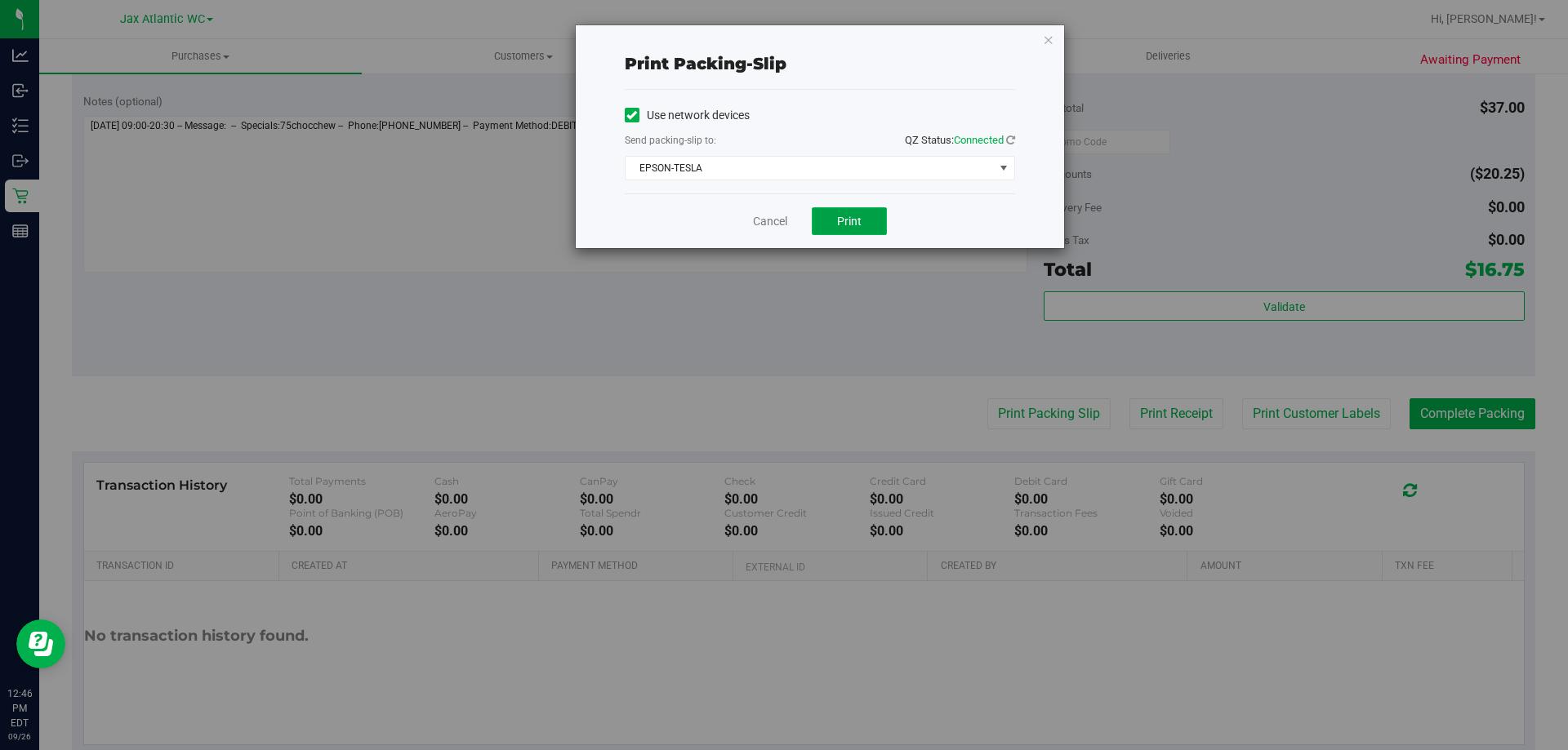
click at [861, 216] on span "Print" at bounding box center [849, 221] width 24 height 13
click at [776, 229] on link "Cancel" at bounding box center [770, 221] width 34 height 17
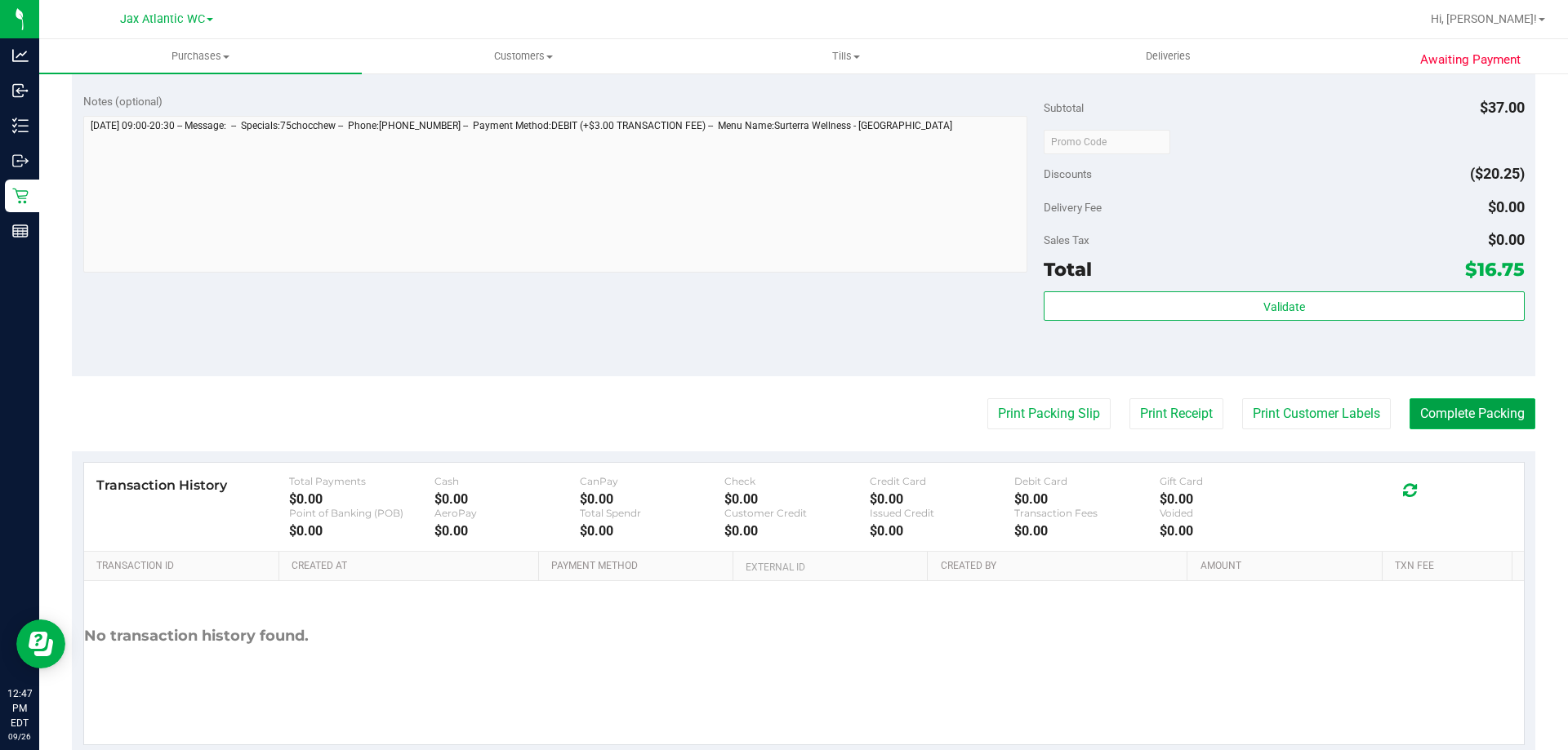
click at [1487, 407] on button "Complete Packing" at bounding box center [1472, 414] width 125 height 31
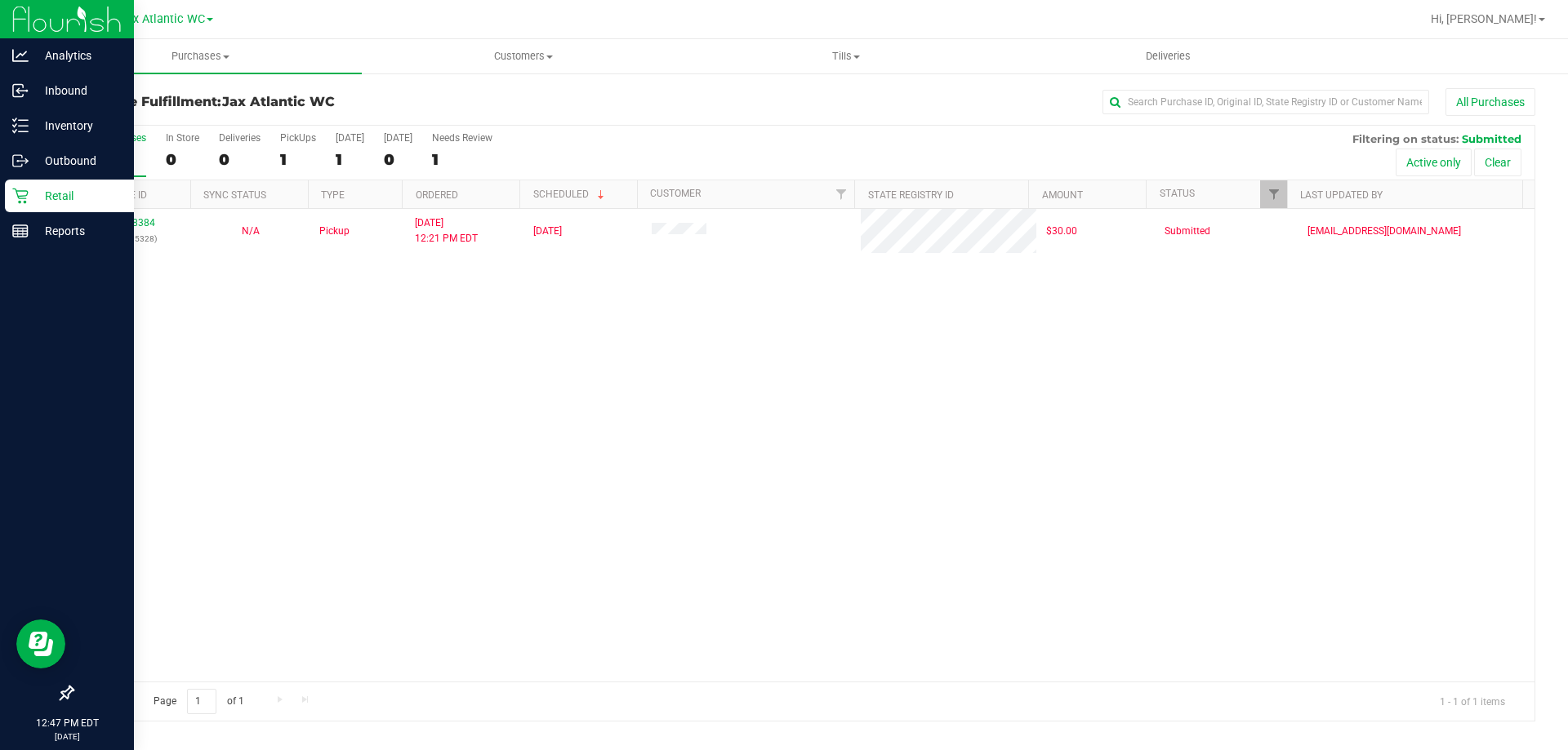
click at [25, 197] on icon at bounding box center [21, 196] width 16 height 16
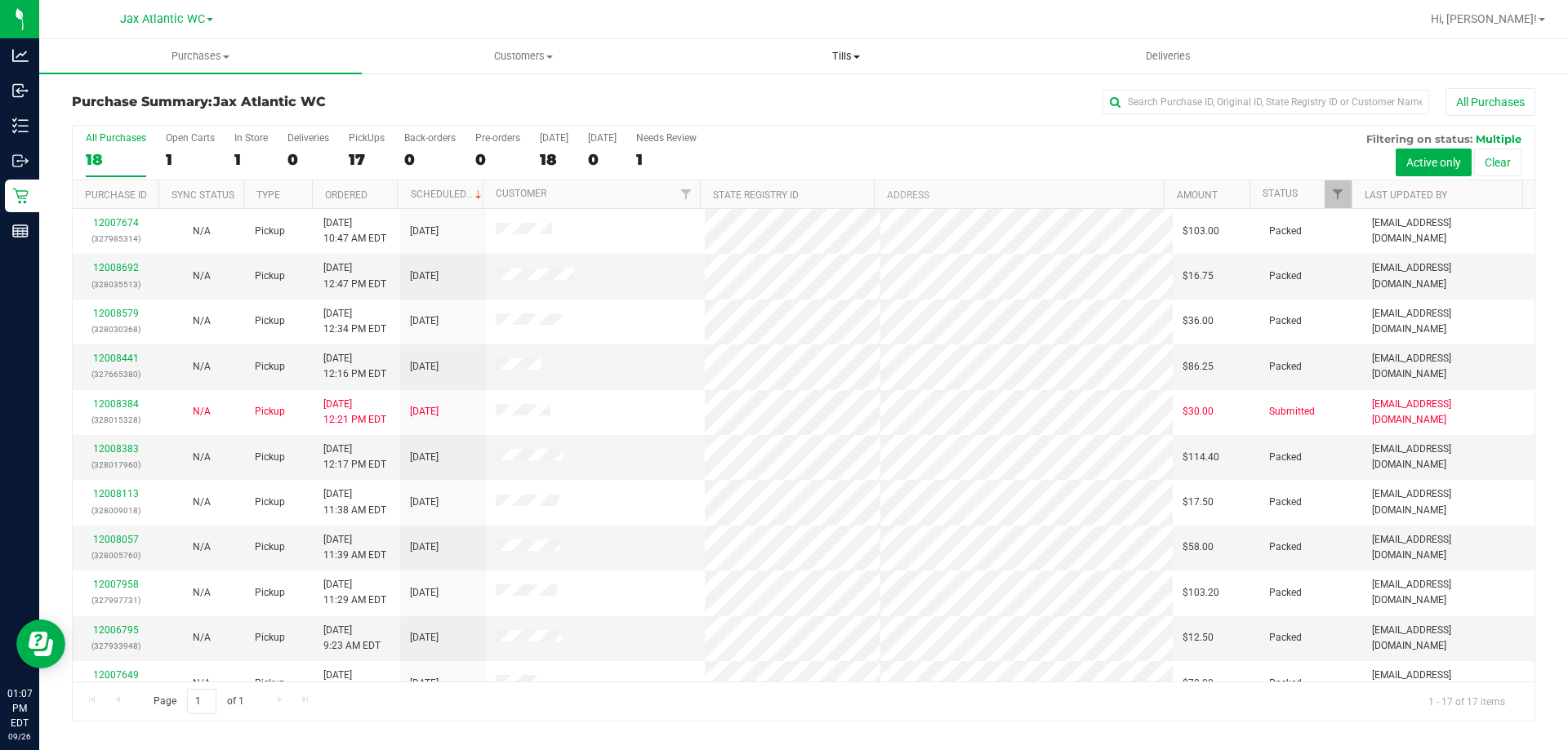
click at [851, 56] on span "Tills" at bounding box center [846, 56] width 321 height 14
click at [778, 91] on span "Manage tills" at bounding box center [739, 98] width 110 height 13
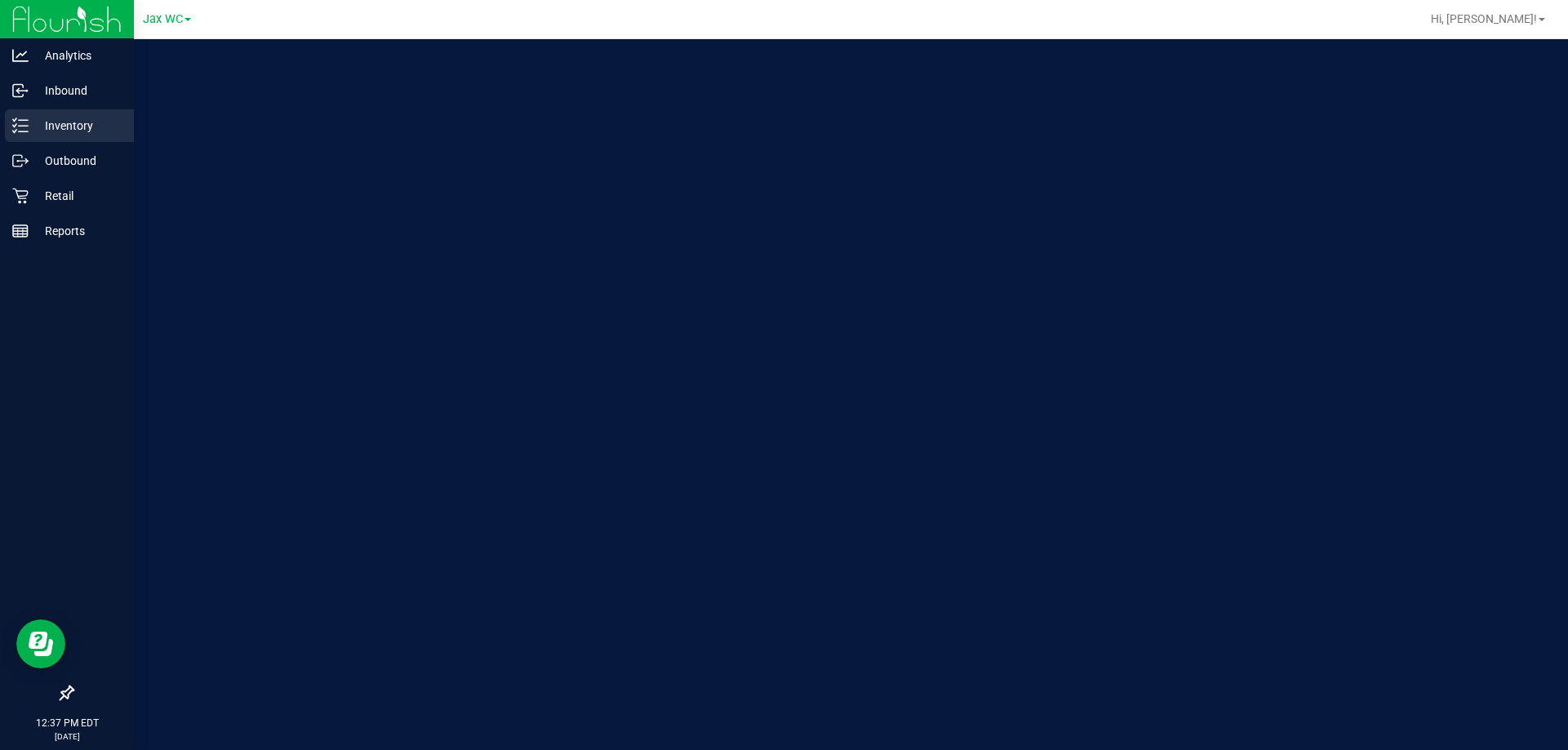
click at [39, 122] on p "Inventory" at bounding box center [77, 125] width 98 height 20
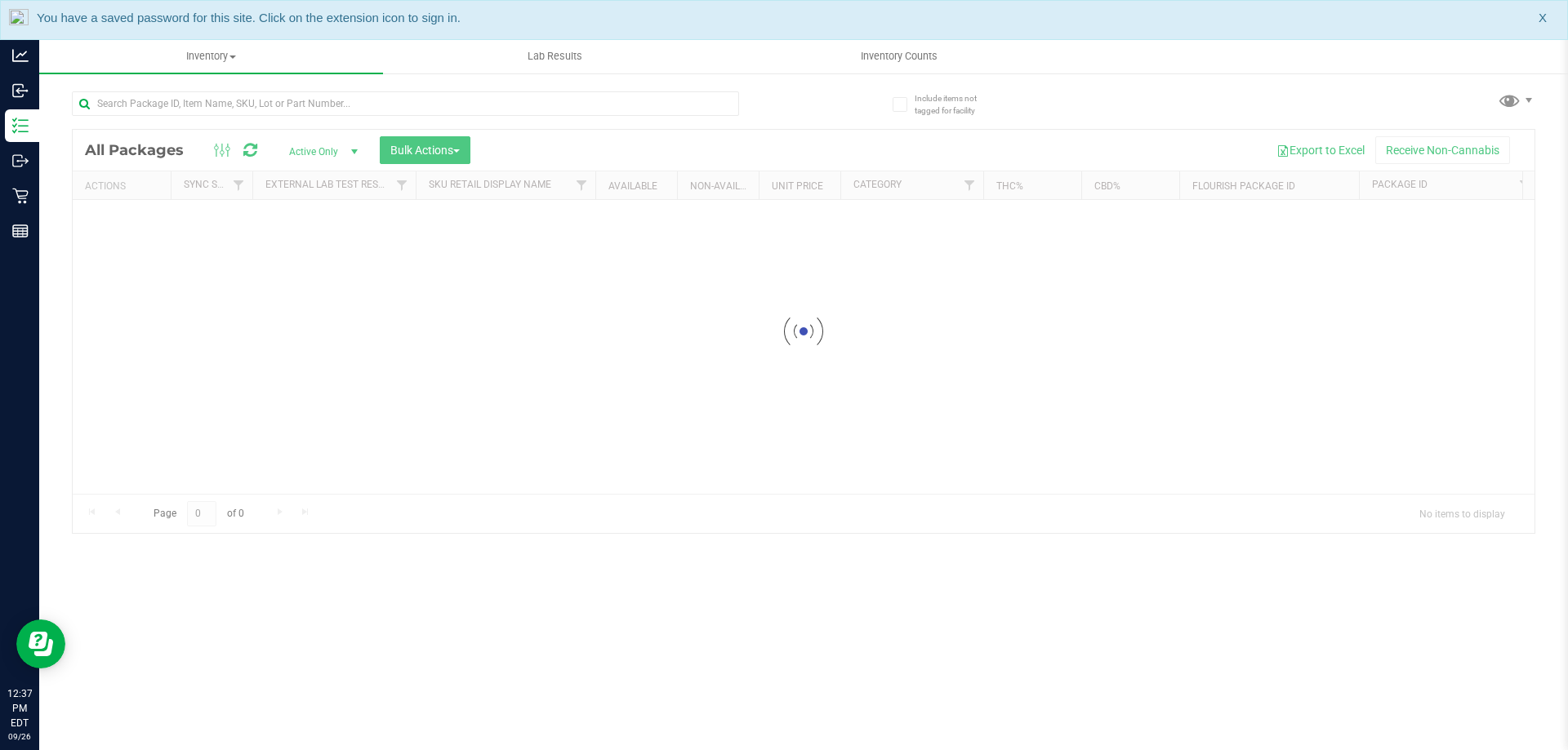
click at [1540, 20] on div "You have a saved password for this site. Click on the extension icon to sign in…" at bounding box center [784, 20] width 1568 height 40
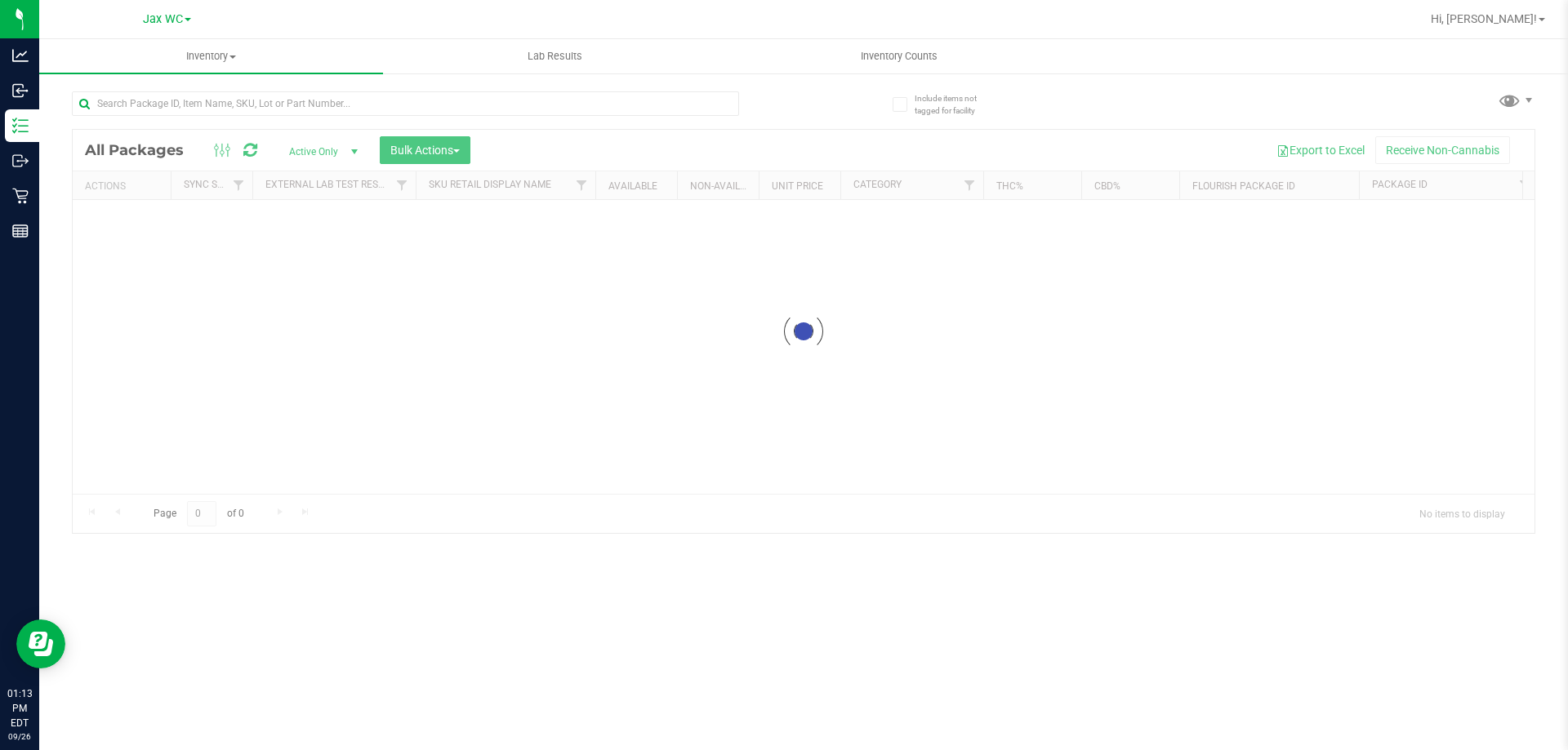
drag, startPoint x: 177, startPoint y: 16, endPoint x: 168, endPoint y: 27, distance: 14.2
click at [177, 16] on span "Jax WC" at bounding box center [162, 19] width 40 height 13
click at [165, 51] on link "Jax Atlantic WC" at bounding box center [167, 57] width 238 height 22
click at [134, 99] on input "text" at bounding box center [405, 103] width 668 height 24
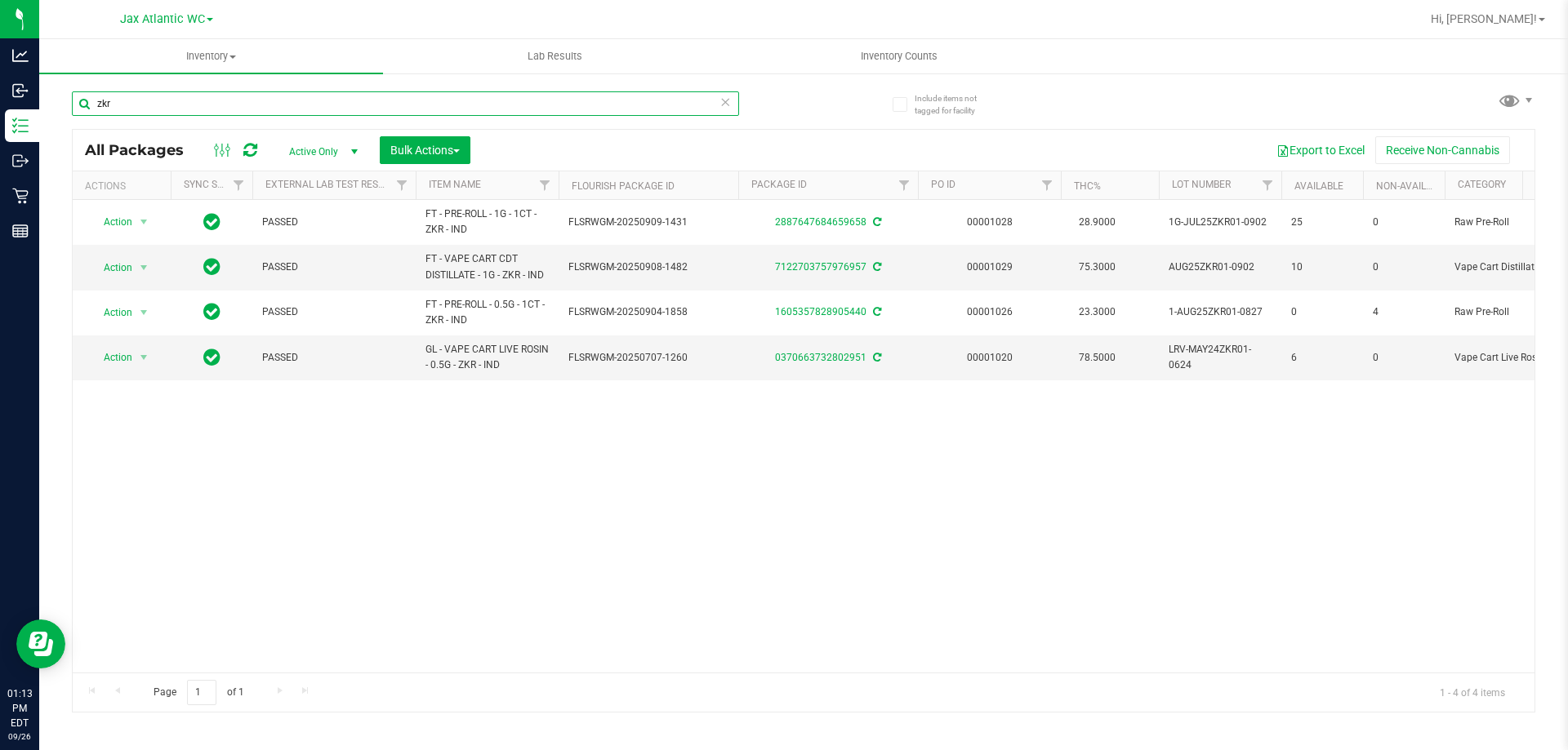
type input "zkr"
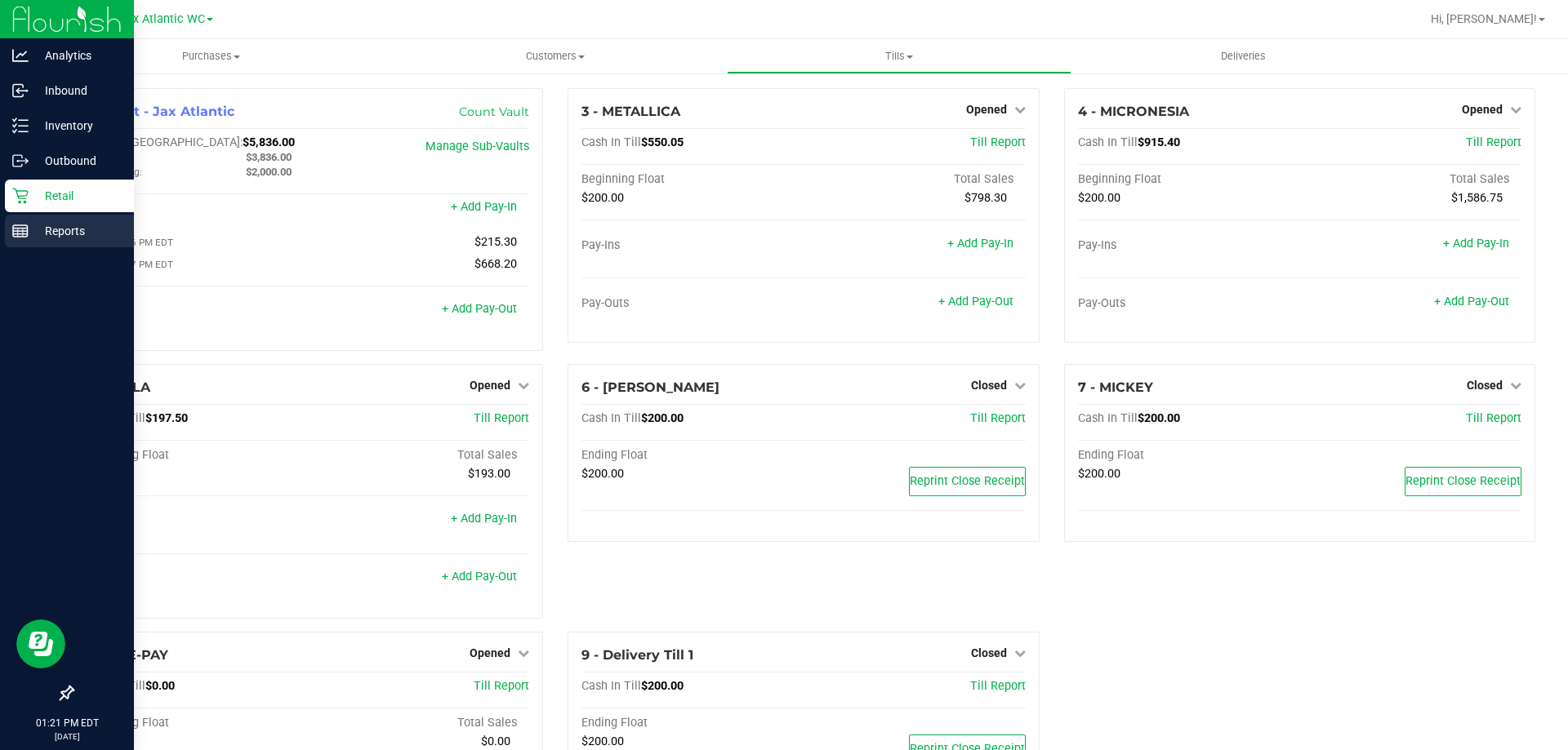
click at [55, 214] on nav "Analytics Inbound Inventory Outbound Retail Reports 01:21 PM EDT 09/26/2025 09/…" at bounding box center [66, 375] width 134 height 750
click at [54, 204] on div "Retail" at bounding box center [69, 195] width 129 height 32
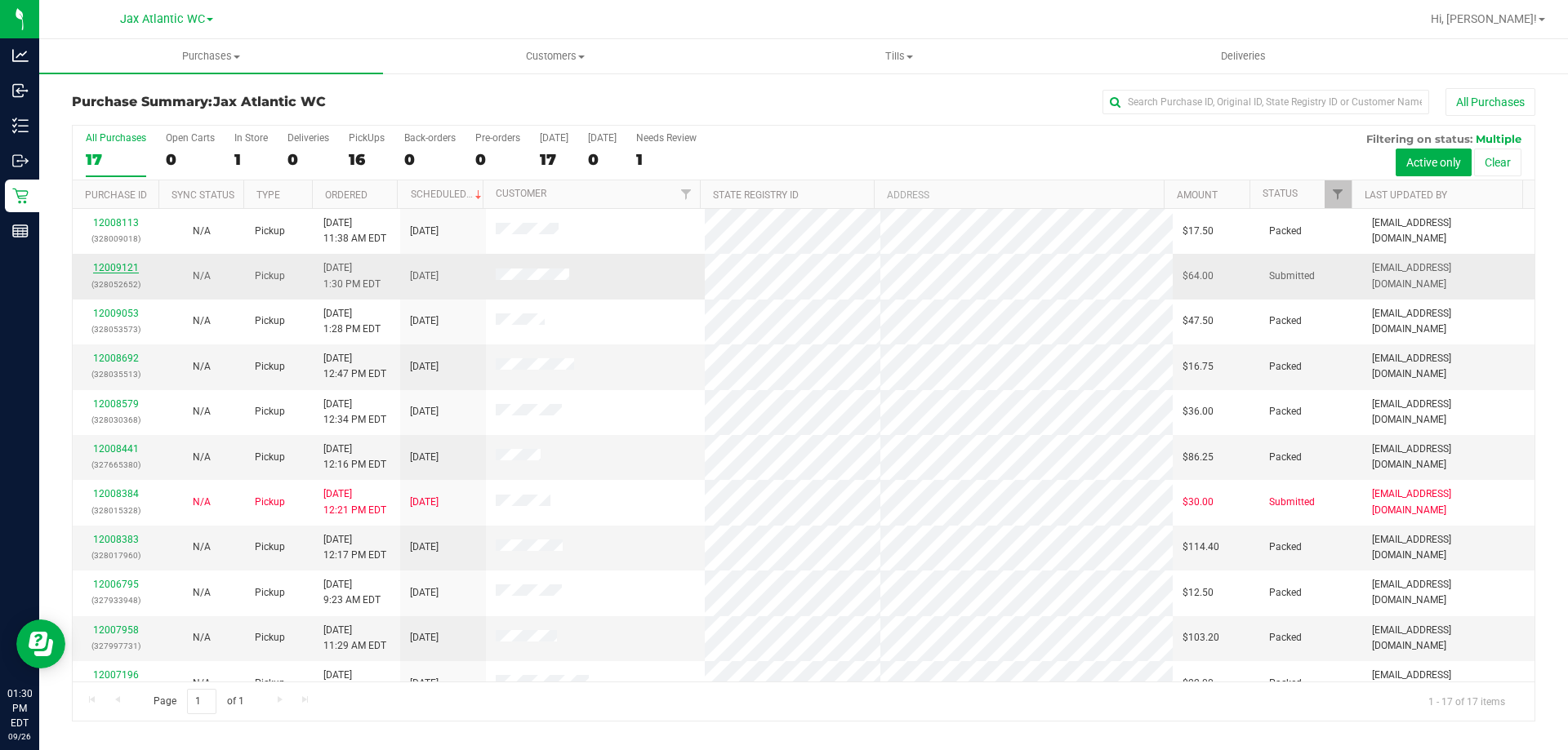
click at [110, 271] on link "12009121" at bounding box center [116, 268] width 46 height 12
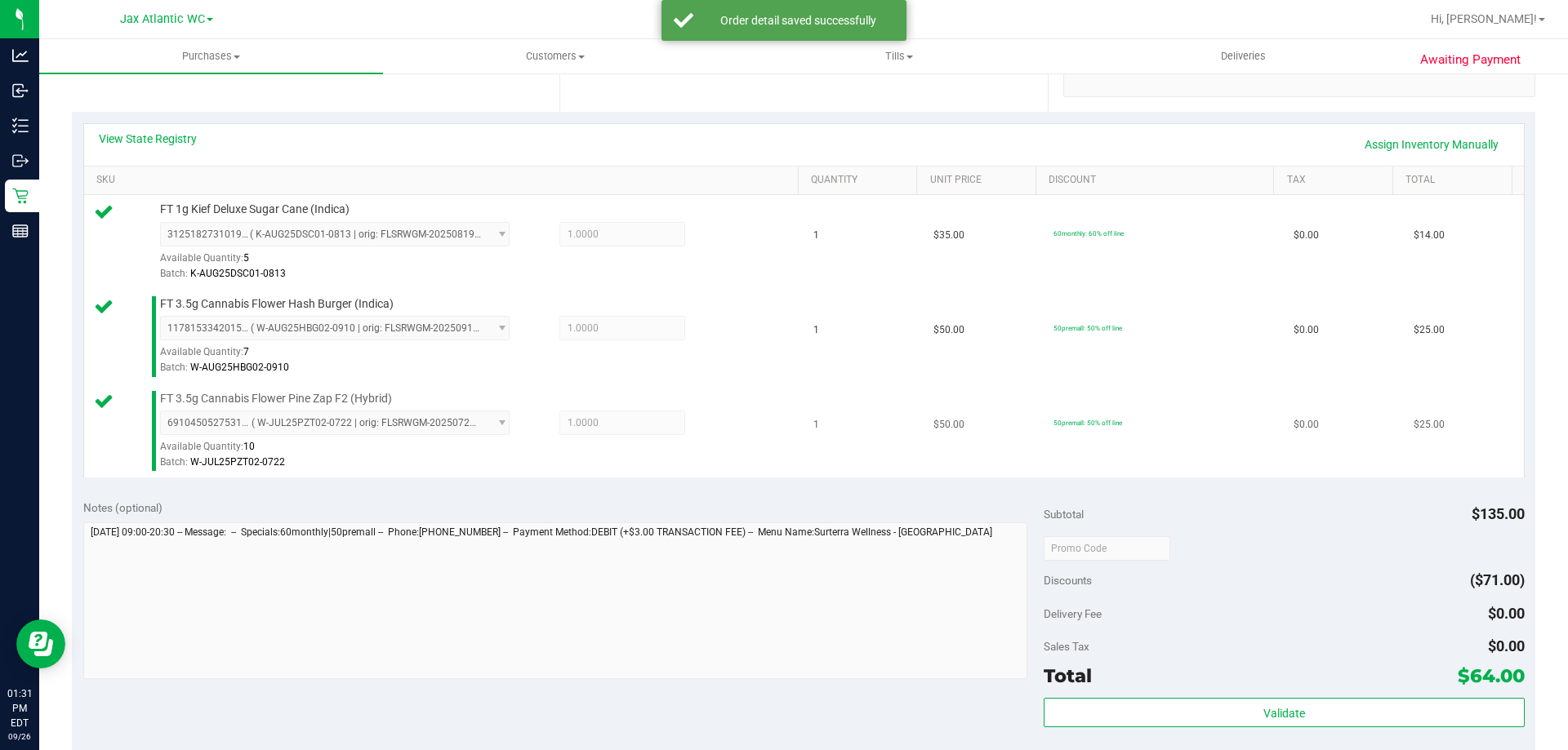
scroll to position [490, 0]
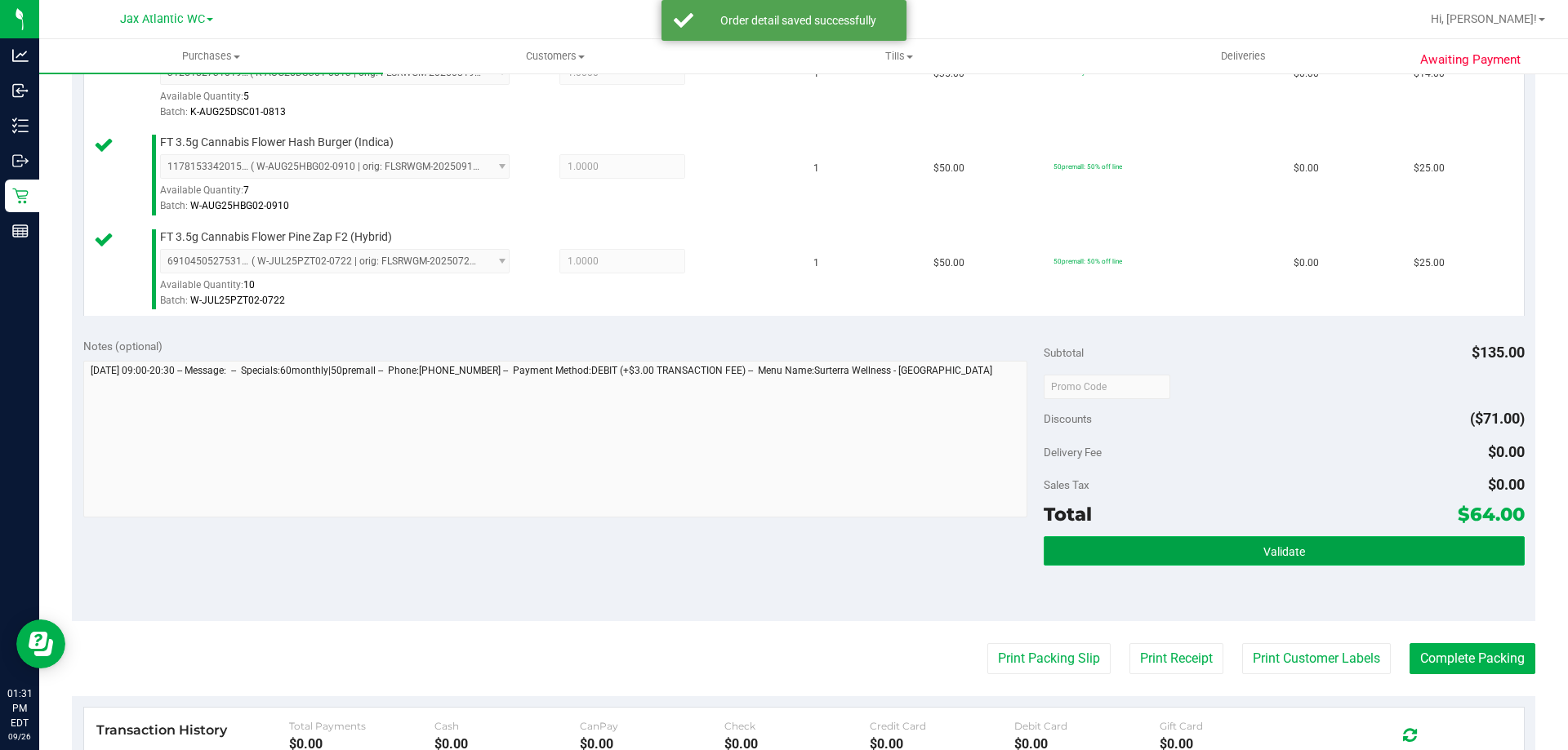
click at [1208, 558] on button "Validate" at bounding box center [1284, 551] width 480 height 30
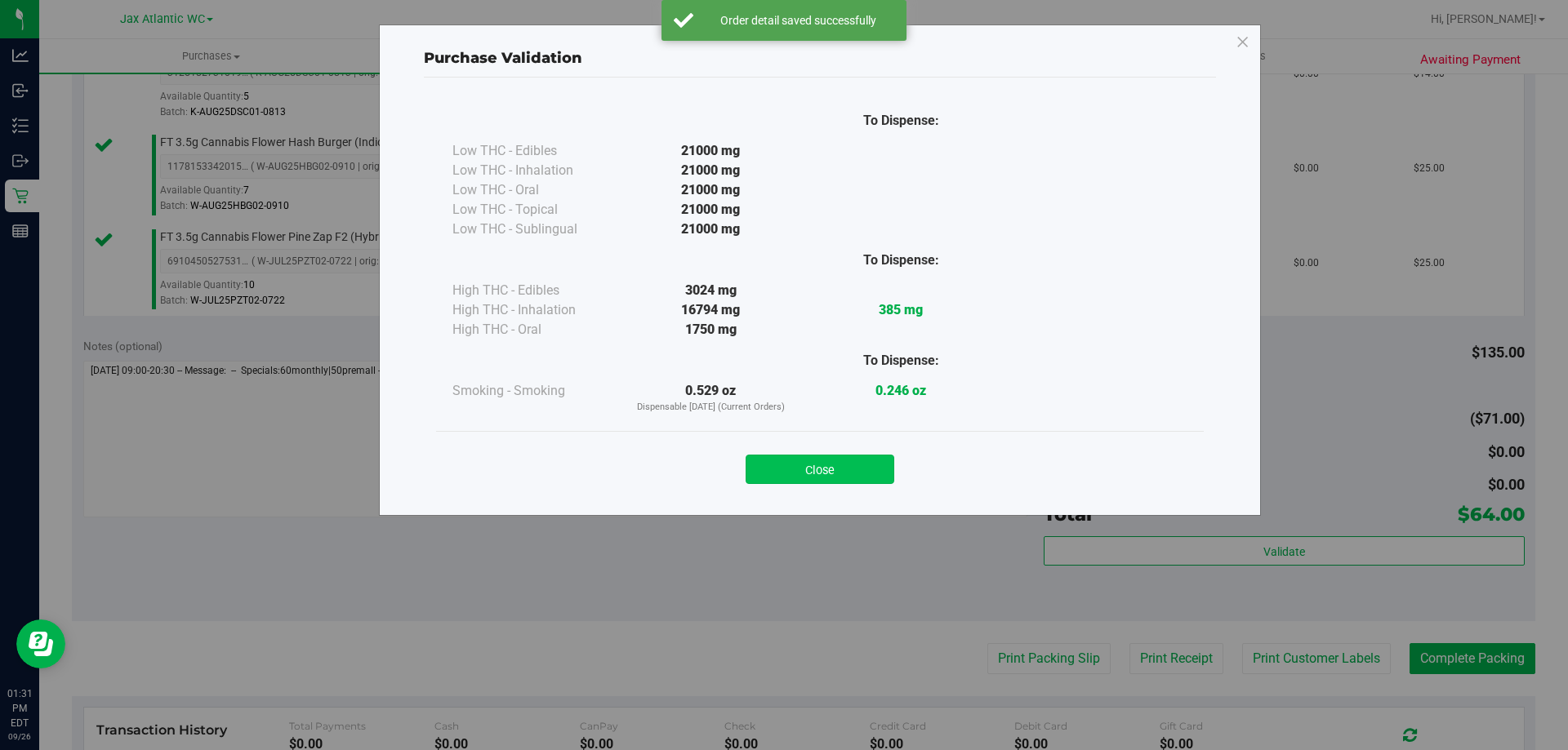
click at [844, 459] on button "Close" at bounding box center [820, 470] width 149 height 30
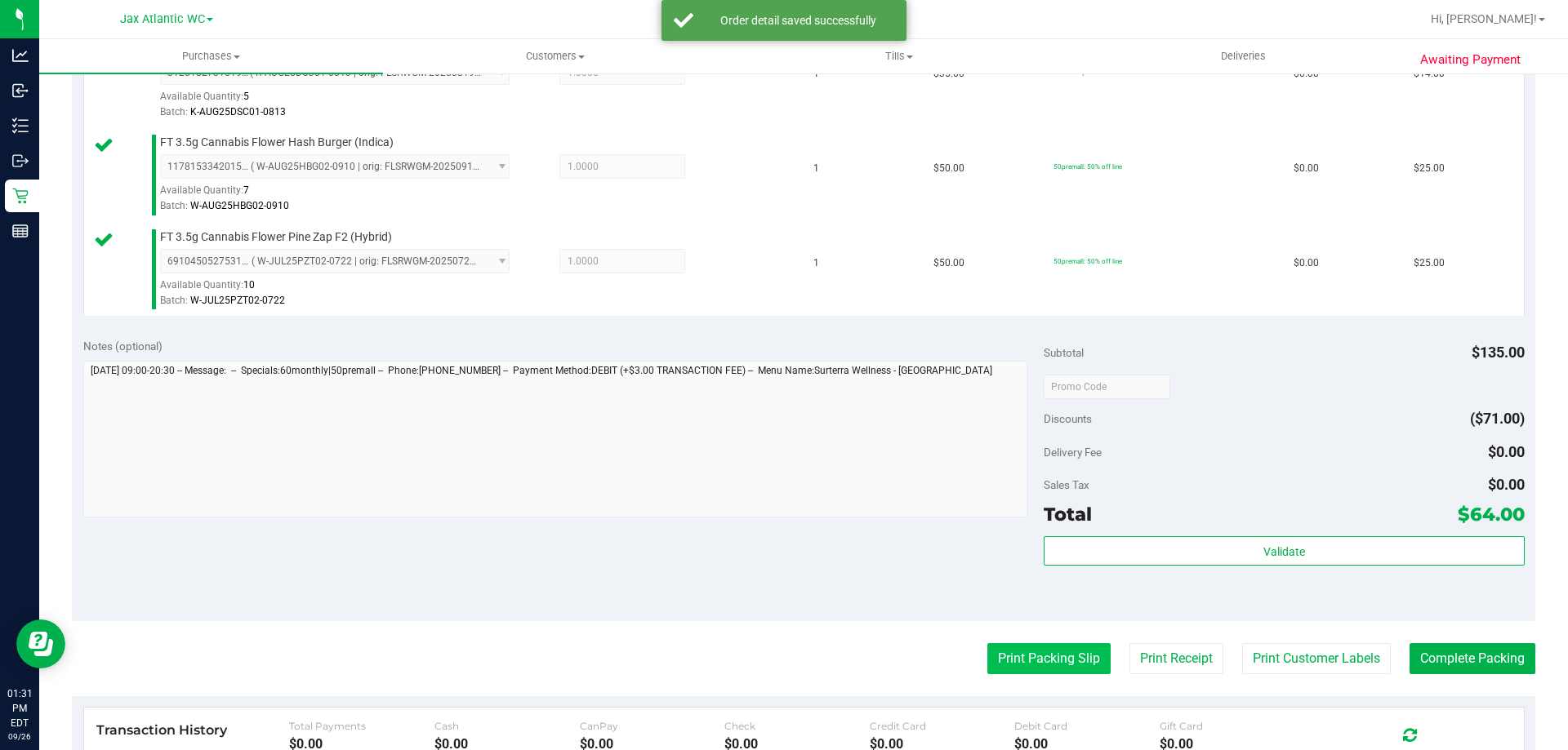
click at [1028, 667] on button "Print Packing Slip" at bounding box center [1049, 659] width 124 height 31
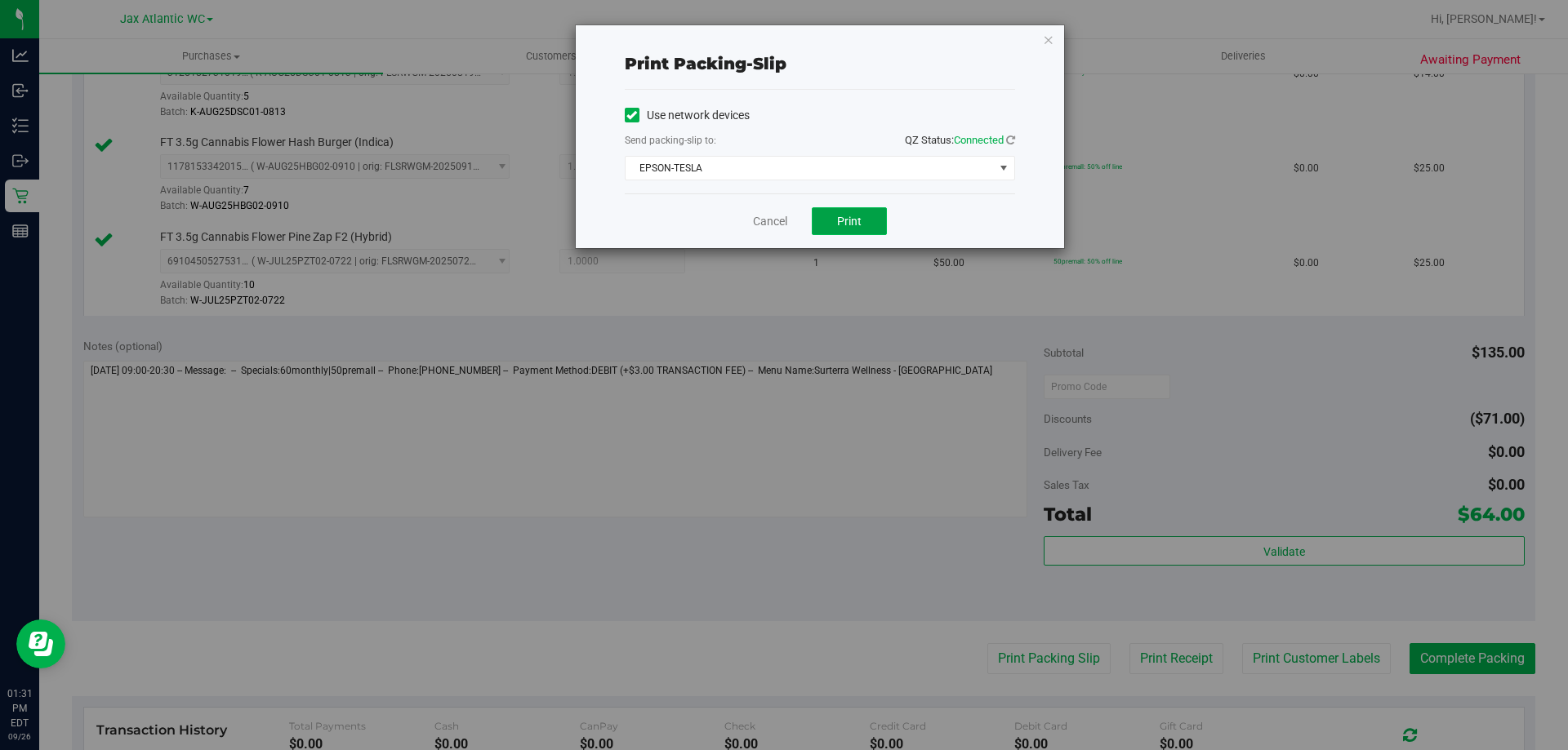
click at [830, 217] on button "Print" at bounding box center [849, 220] width 75 height 28
click at [771, 226] on link "Cancel" at bounding box center [770, 221] width 34 height 17
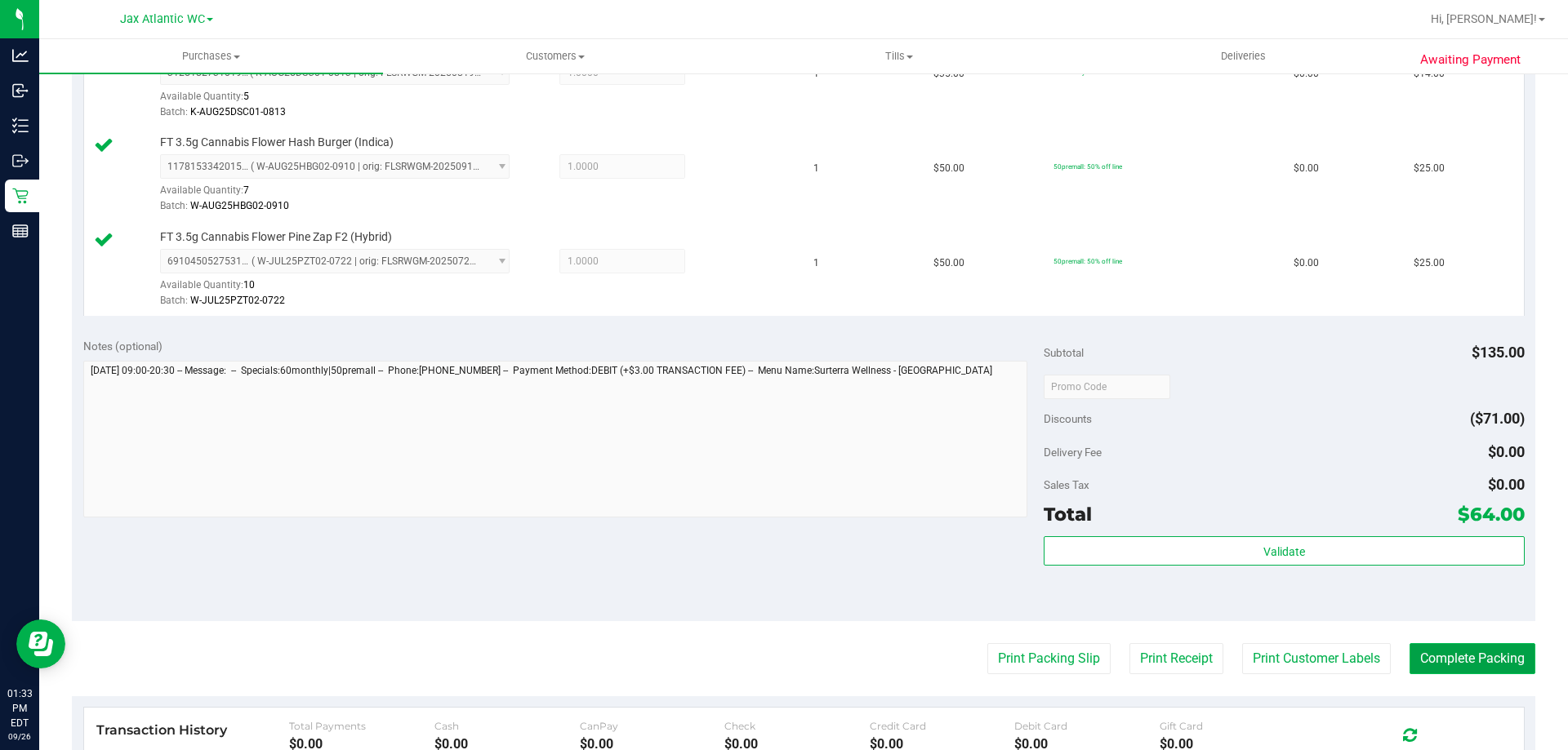
click at [1461, 668] on button "Complete Packing" at bounding box center [1472, 659] width 125 height 31
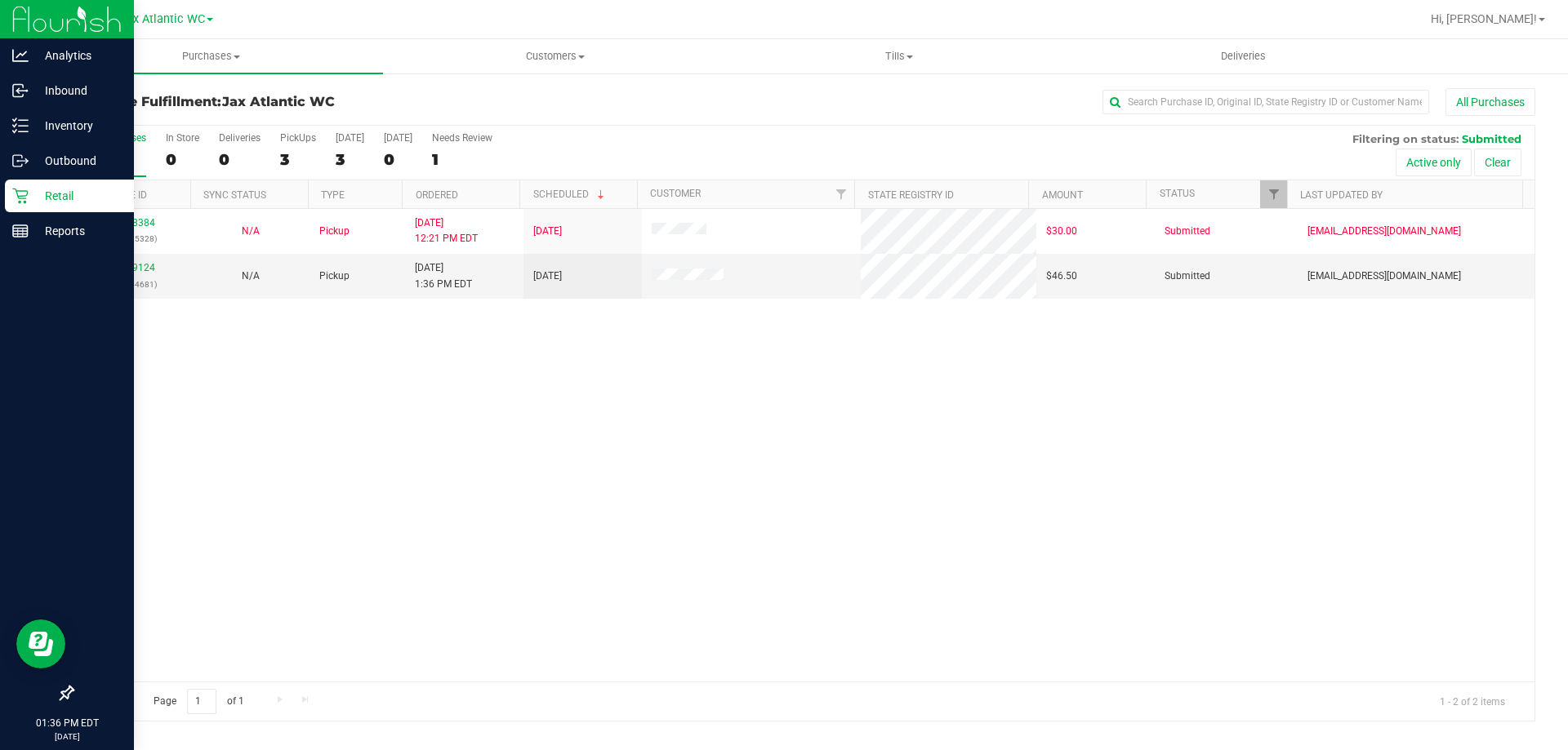
click at [27, 196] on icon at bounding box center [21, 196] width 16 height 16
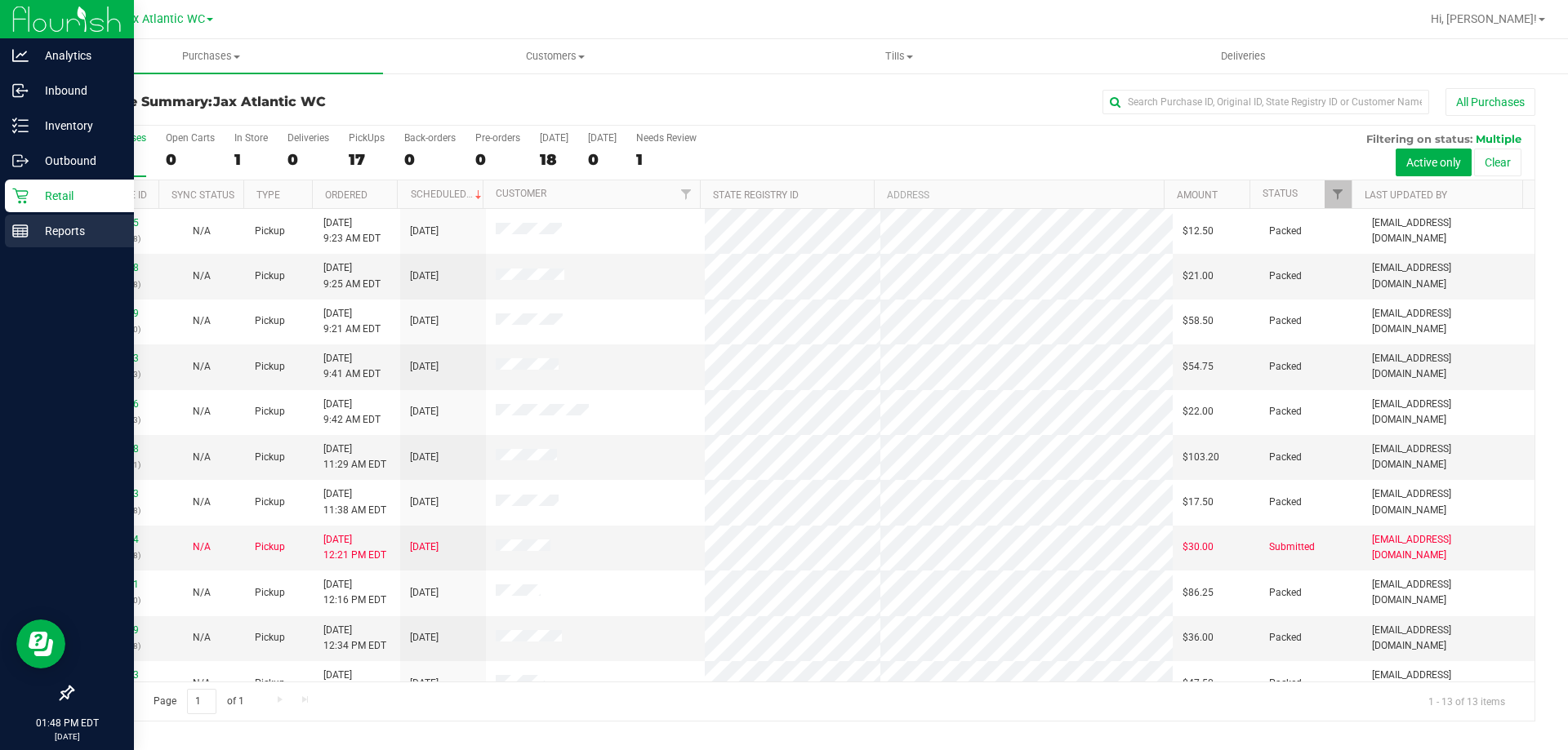
click at [40, 235] on p "Reports" at bounding box center [77, 231] width 98 height 20
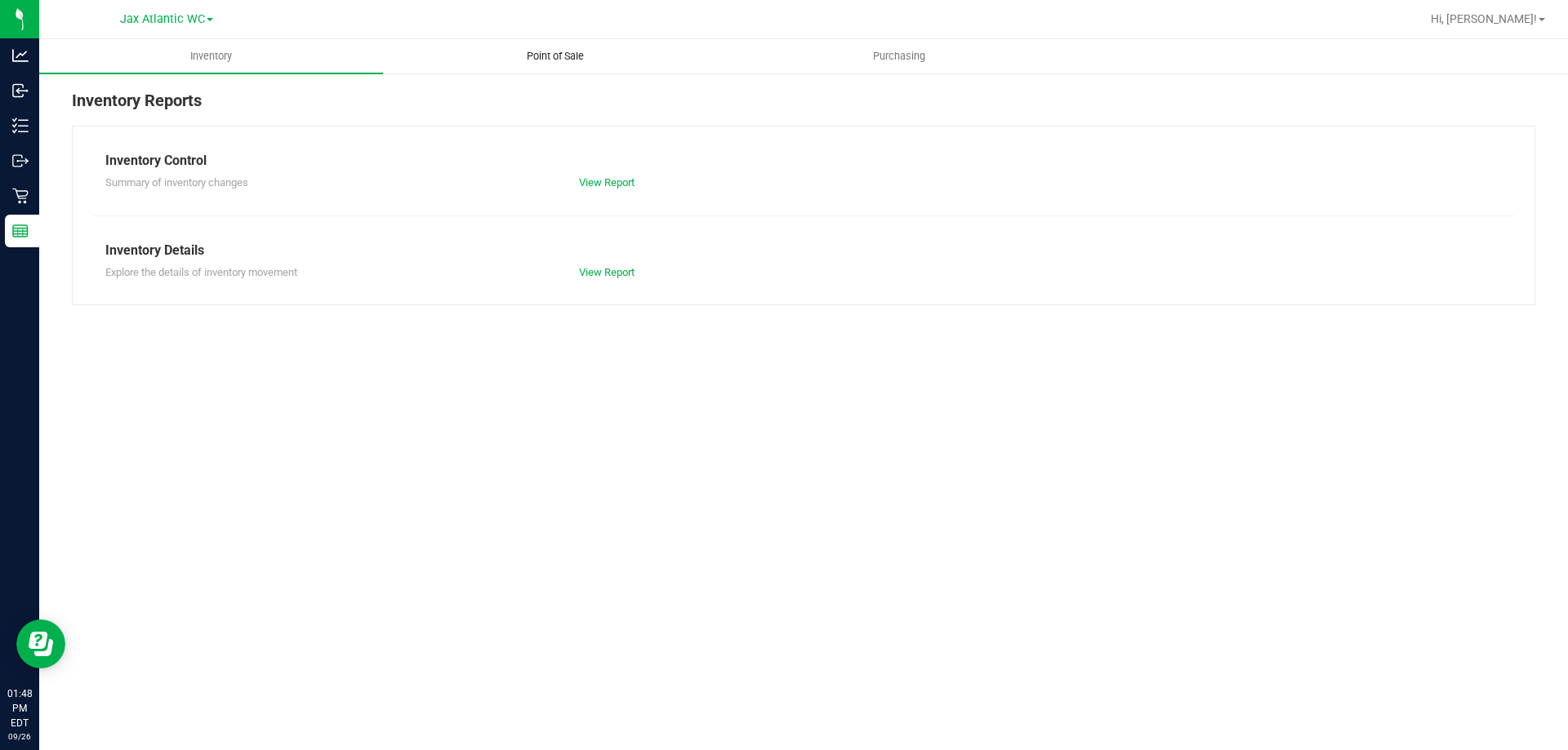
click at [565, 61] on span "Point of Sale" at bounding box center [555, 56] width 101 height 14
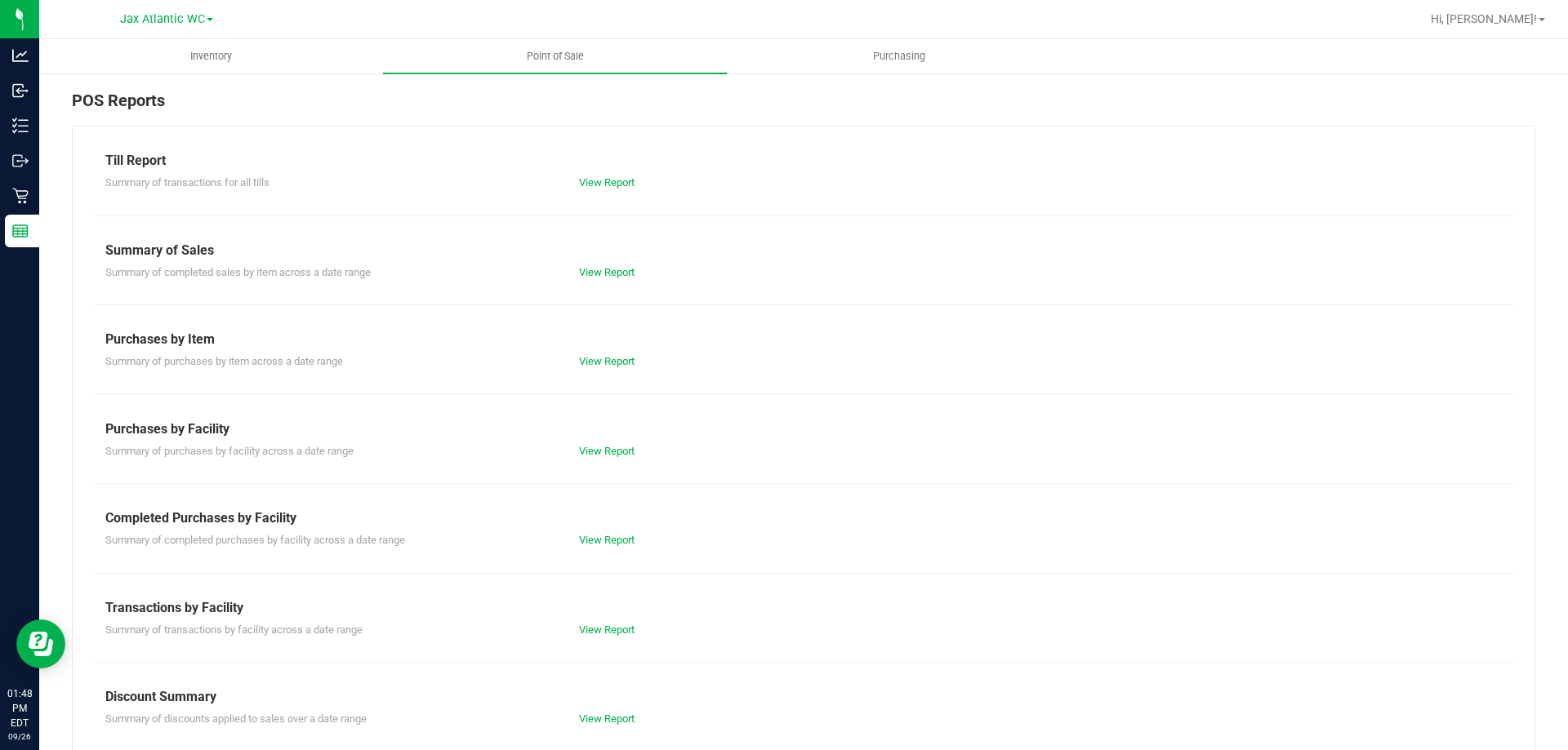
click at [601, 547] on div "View Report" at bounding box center [685, 540] width 237 height 16
click at [623, 544] on link "View Report" at bounding box center [607, 540] width 56 height 13
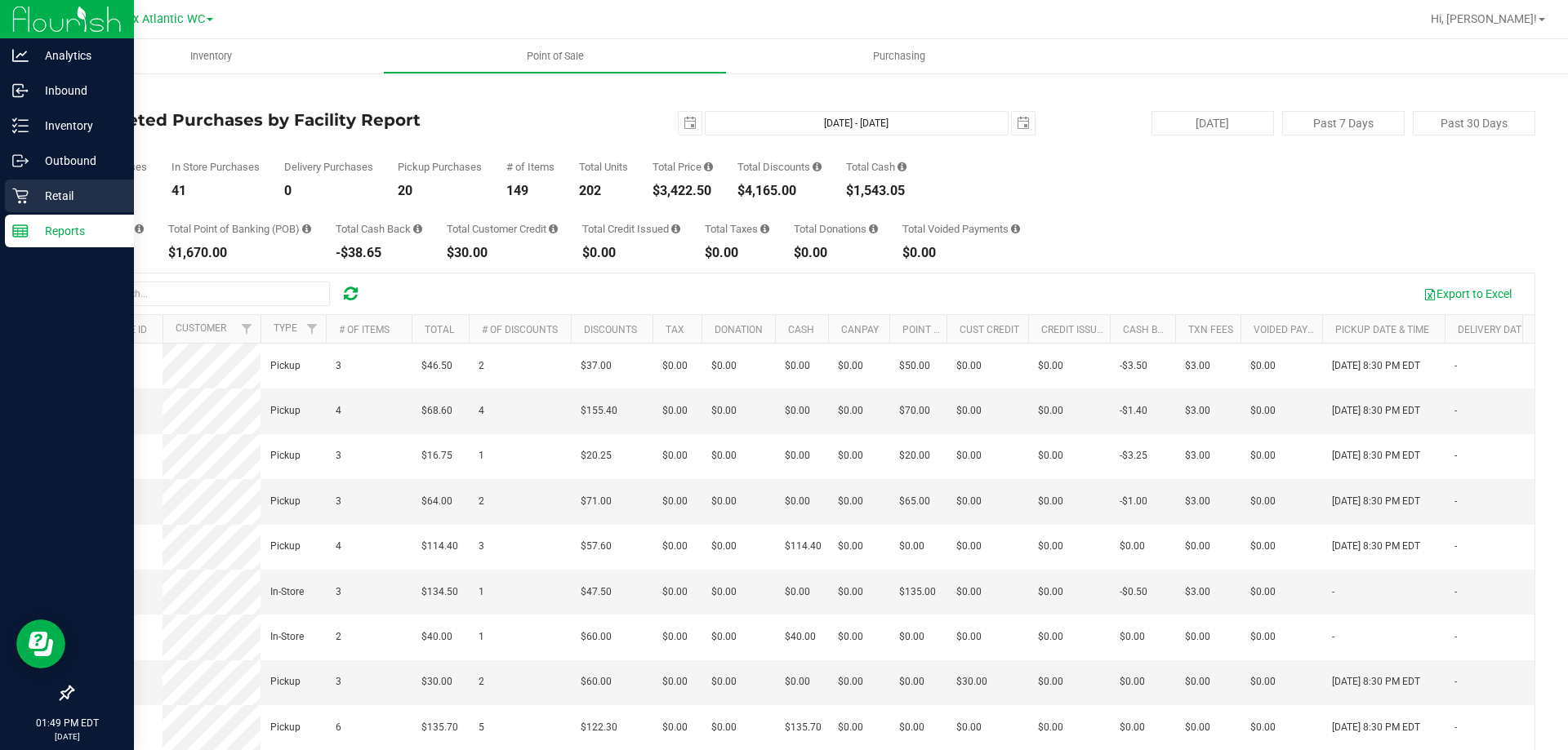
click at [30, 198] on p "Retail" at bounding box center [77, 196] width 98 height 20
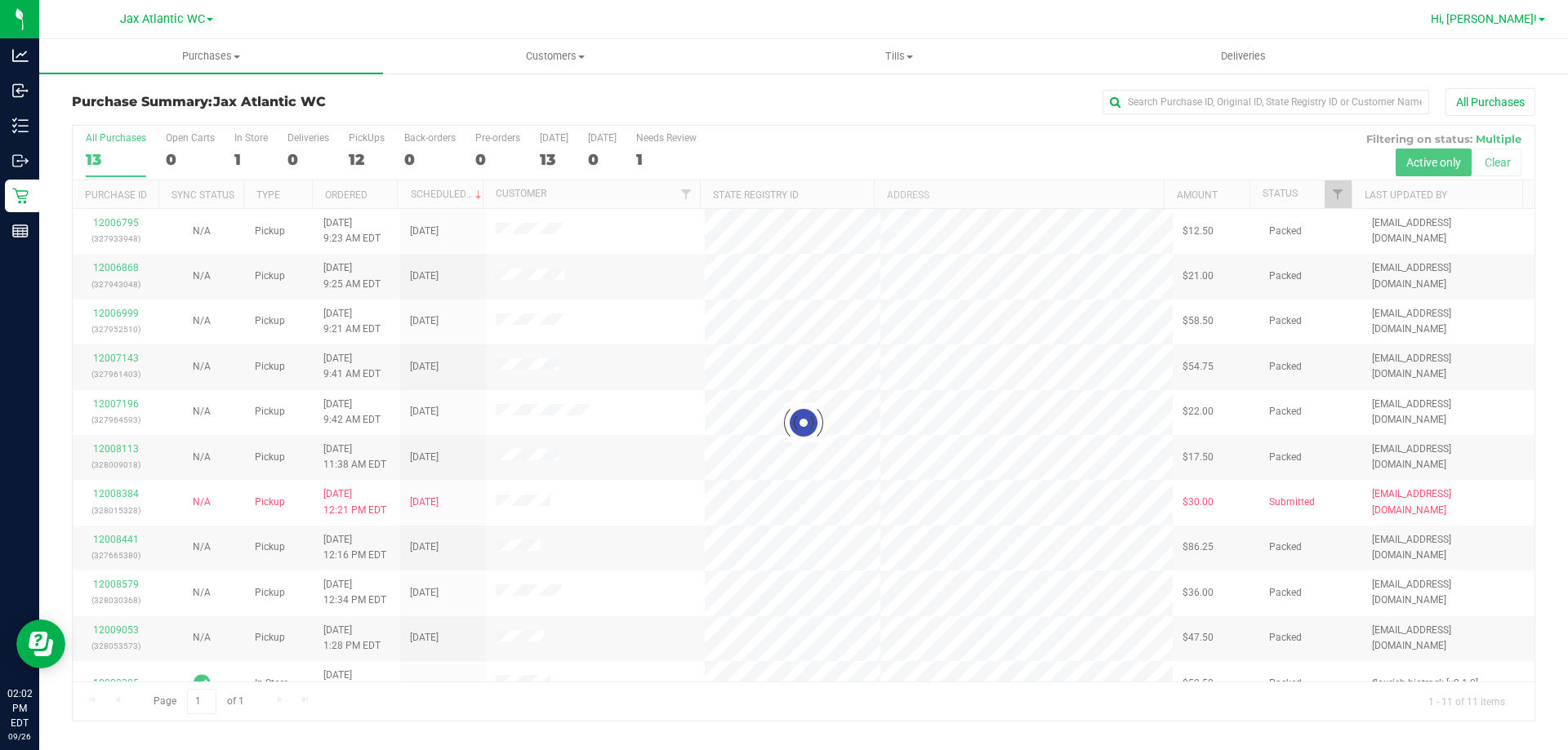
click at [1514, 23] on span "Hi, [PERSON_NAME]!" at bounding box center [1484, 19] width 106 height 13
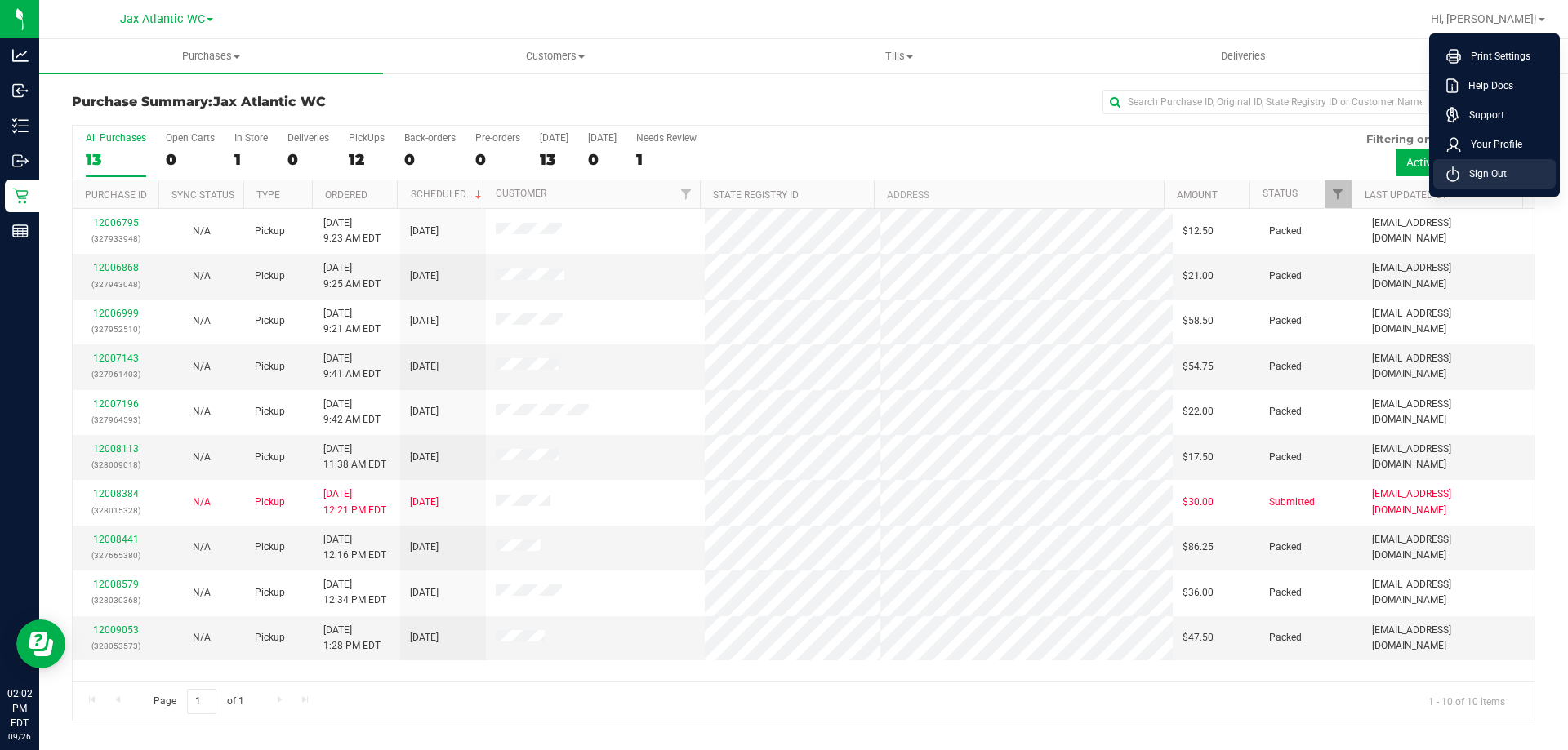
click at [1491, 173] on span "Sign Out" at bounding box center [1483, 174] width 47 height 16
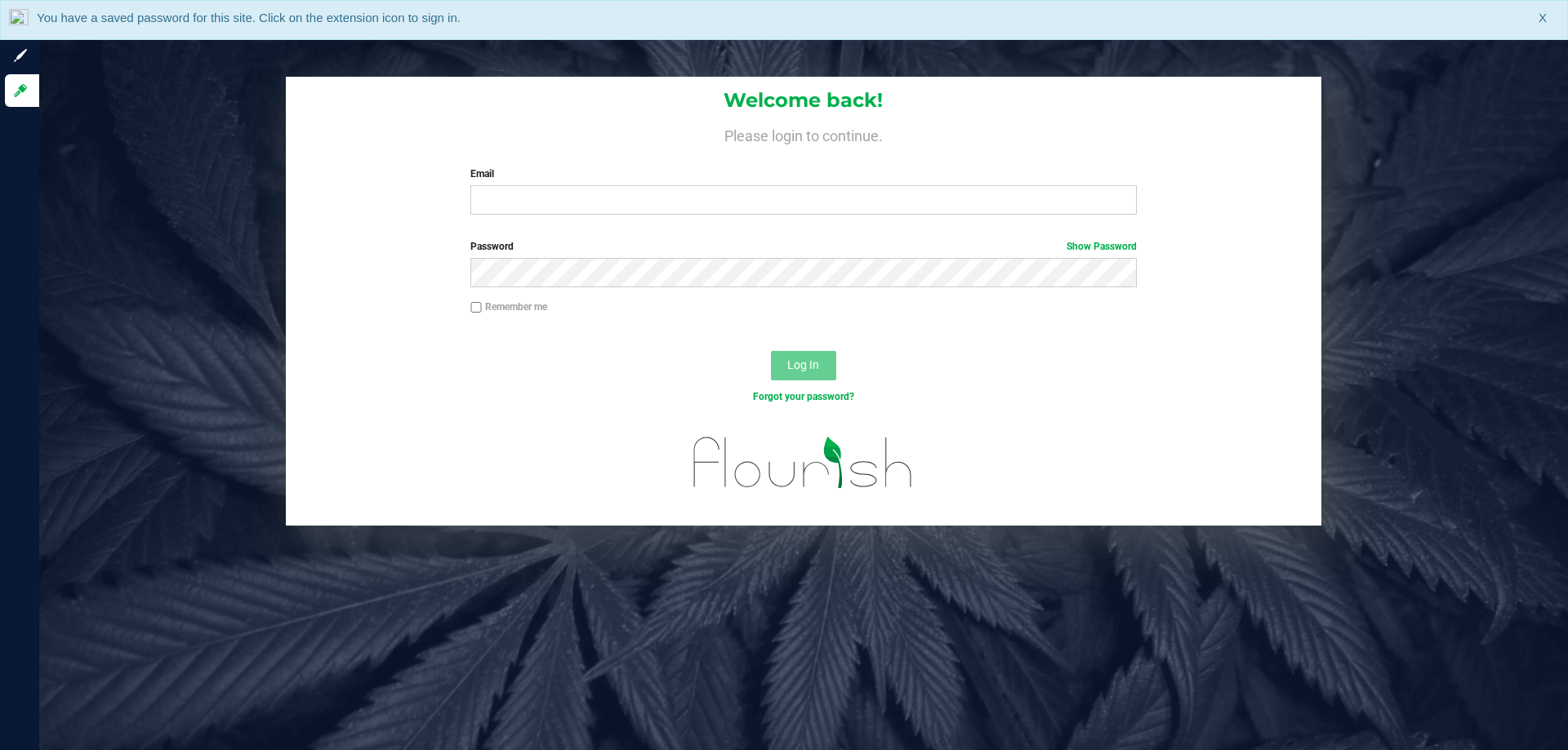
click at [1542, 18] on span "X" at bounding box center [1542, 18] width 8 height 19
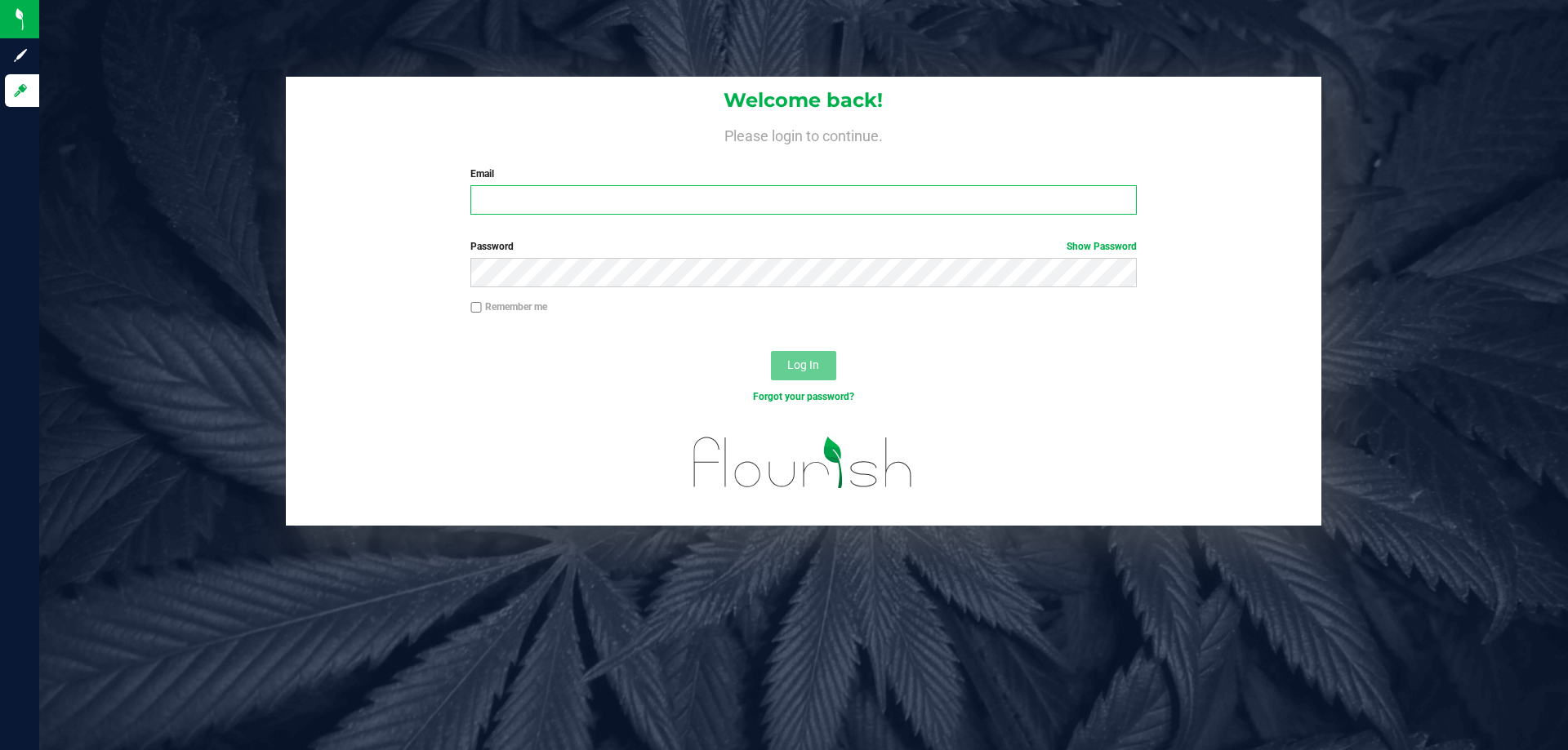
click at [564, 206] on input "Email" at bounding box center [803, 200] width 666 height 30
type input "[EMAIL_ADDRESS][DOMAIN_NAME]"
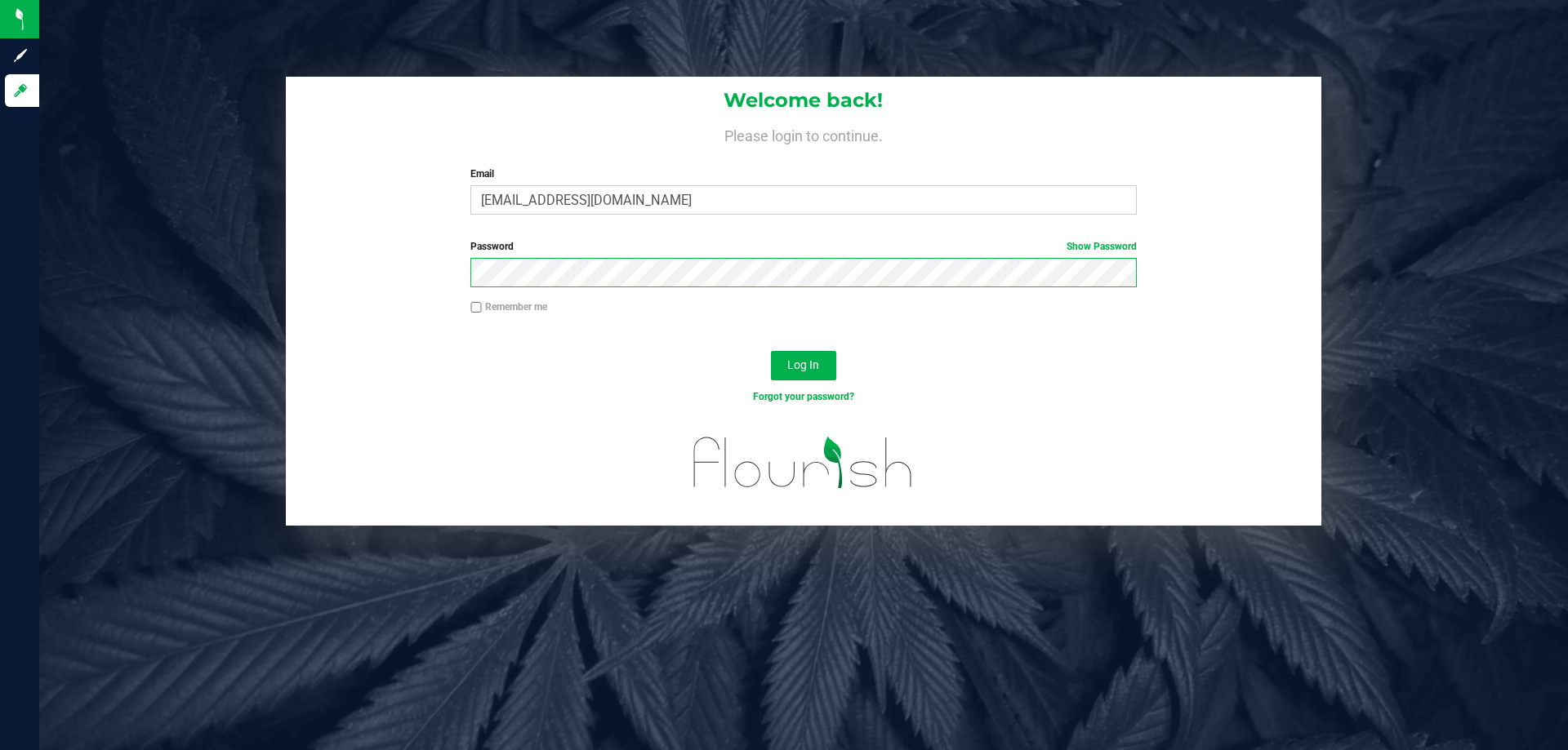
click at [771, 351] on button "Log In" at bounding box center [803, 366] width 65 height 30
